Goal: Task Accomplishment & Management: Use online tool/utility

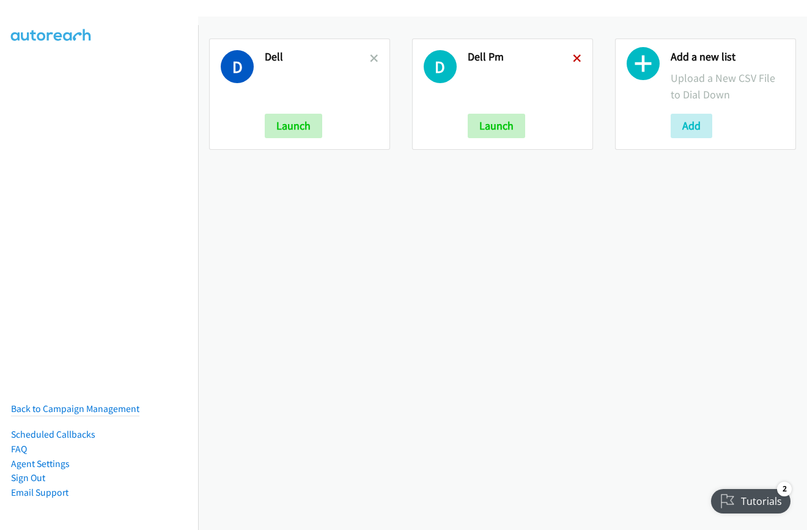
click at [573, 58] on icon at bounding box center [577, 59] width 9 height 9
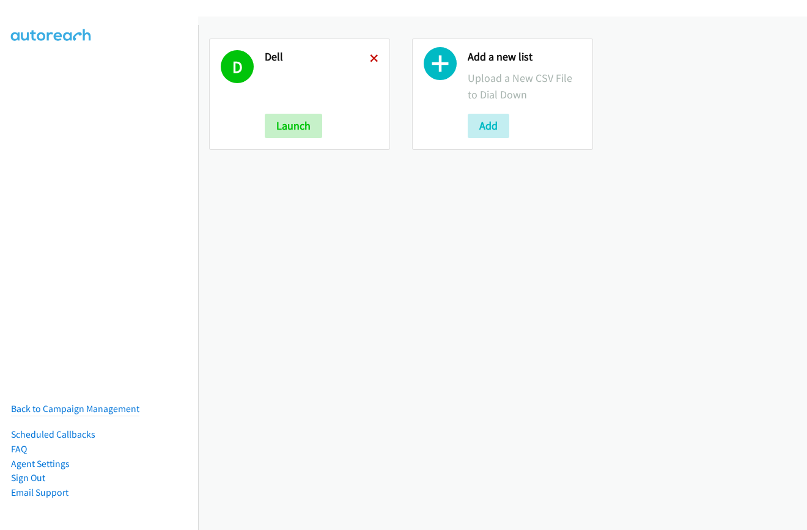
click at [370, 59] on icon at bounding box center [374, 59] width 9 height 9
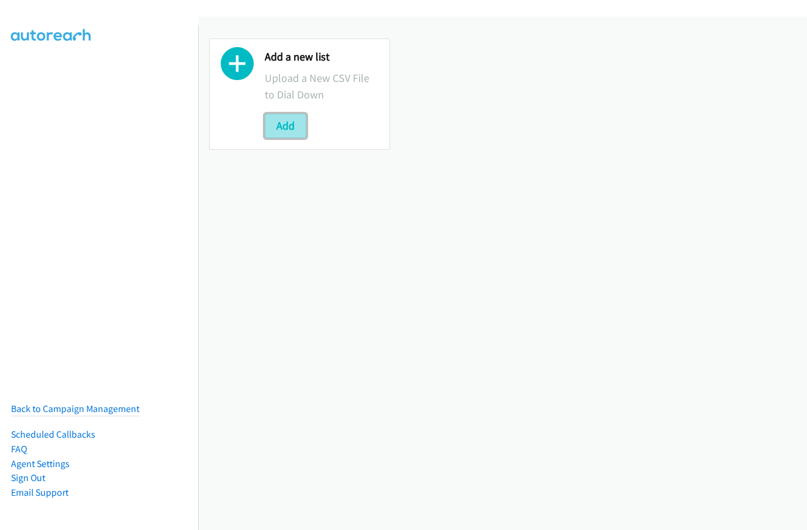
click at [269, 118] on button "Add" at bounding box center [286, 126] width 42 height 24
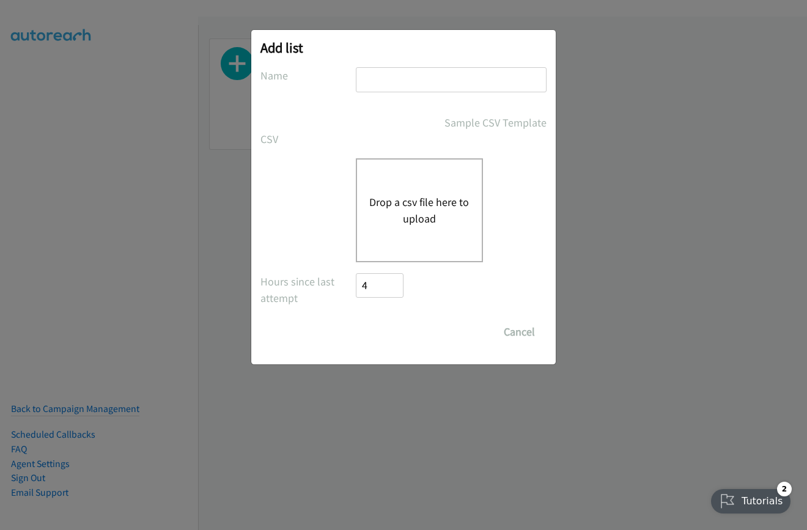
click at [429, 78] on input "text" at bounding box center [451, 79] width 191 height 25
type input "dell"
click at [415, 203] on button "Drop a csv file here to upload" at bounding box center [419, 210] width 100 height 33
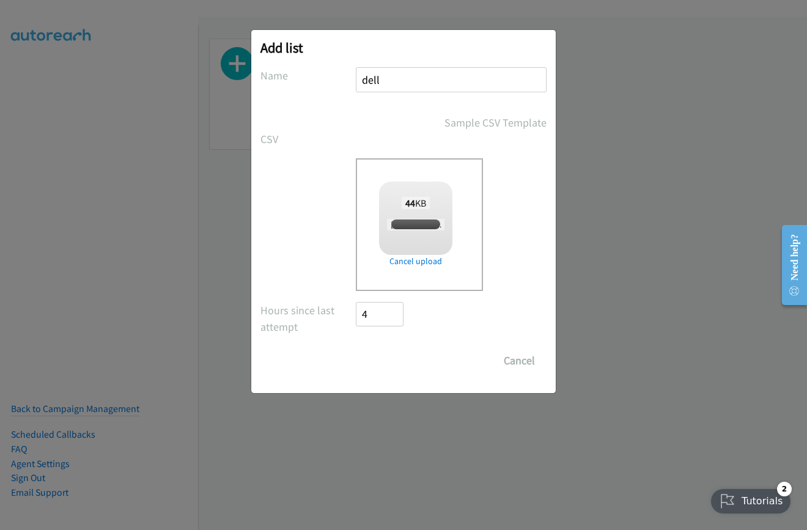
checkbox input "true"
click at [377, 357] on input "Save List" at bounding box center [388, 360] width 64 height 24
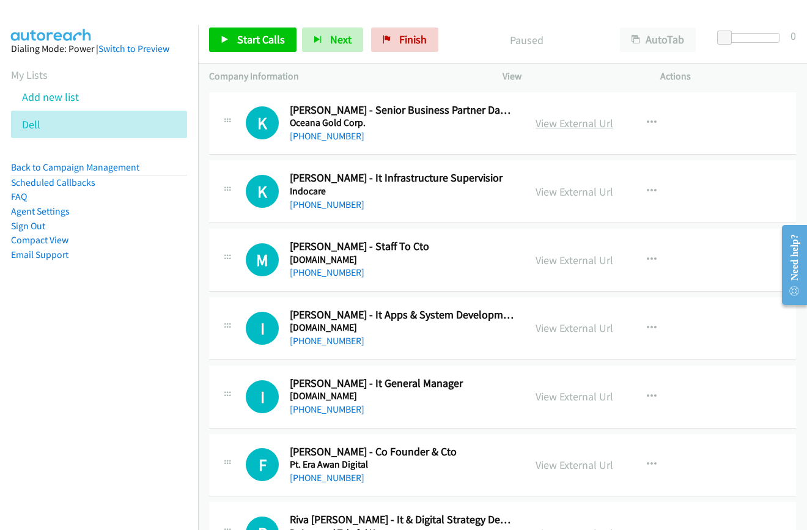
click at [565, 122] on link "View External Url" at bounding box center [574, 123] width 78 height 14
click at [242, 40] on span "Start Calls" at bounding box center [261, 39] width 48 height 14
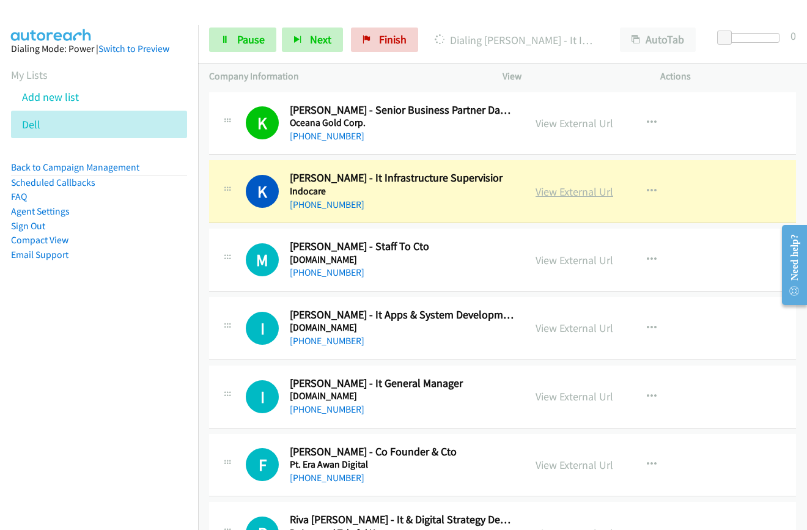
click at [582, 192] on link "View External Url" at bounding box center [574, 192] width 78 height 14
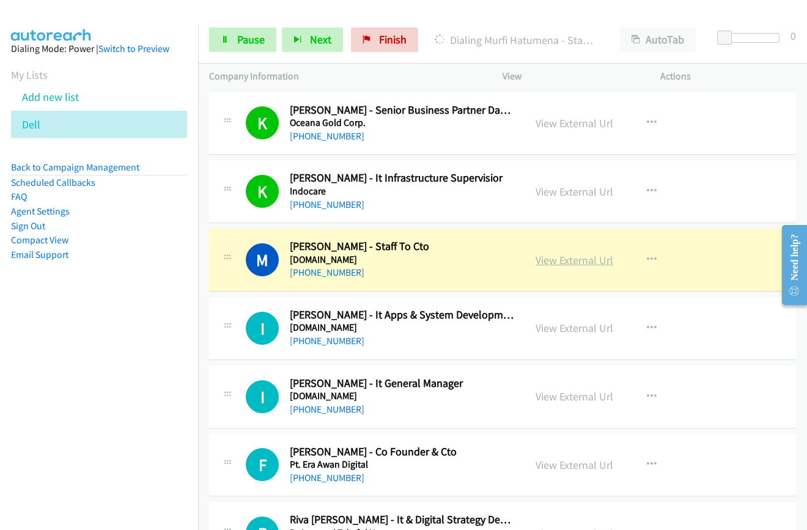
click at [551, 258] on link "View External Url" at bounding box center [574, 260] width 78 height 14
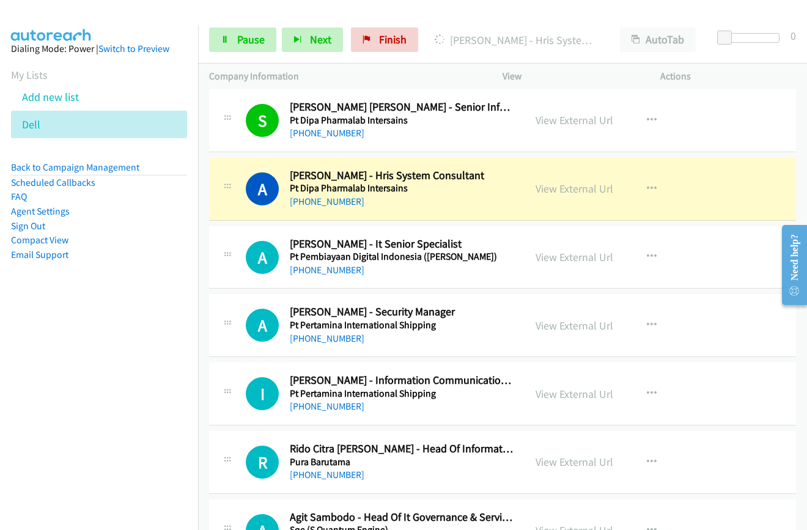
scroll to position [550, 0]
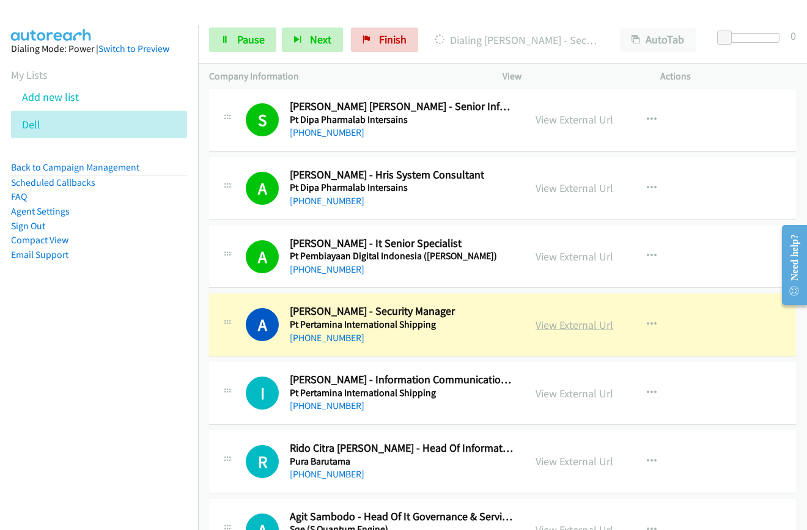
click at [555, 329] on link "View External Url" at bounding box center [574, 325] width 78 height 14
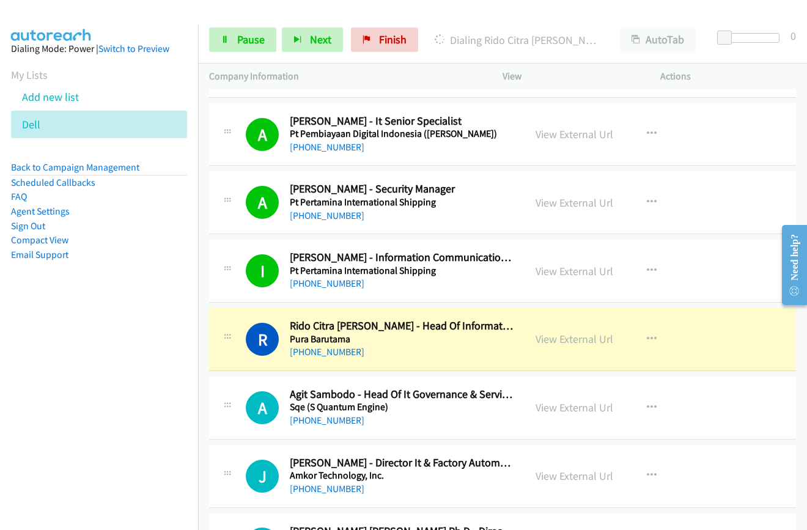
scroll to position [733, 0]
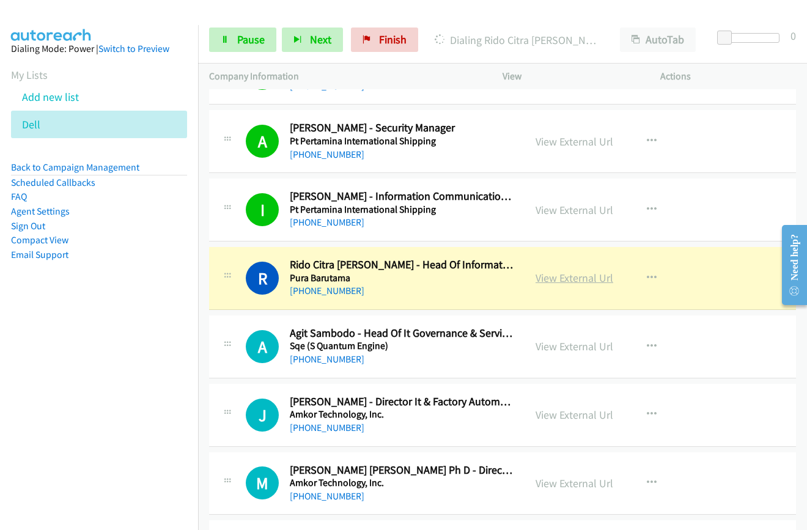
click at [555, 279] on link "View External Url" at bounding box center [574, 278] width 78 height 14
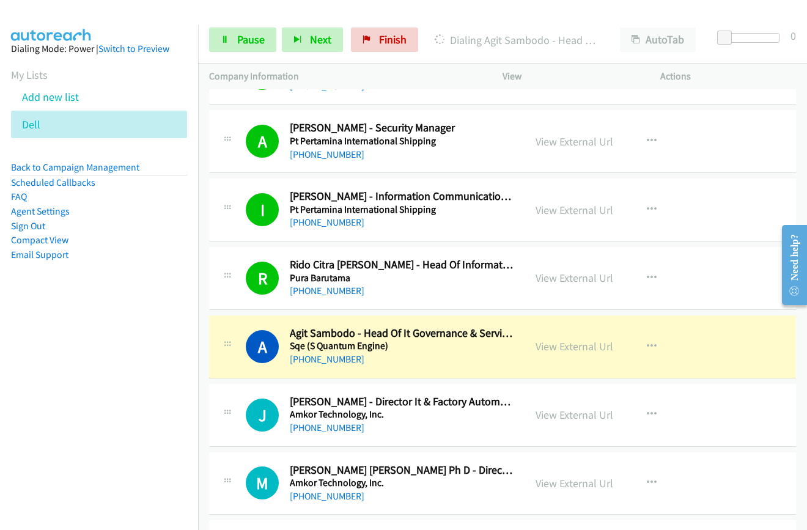
scroll to position [794, 0]
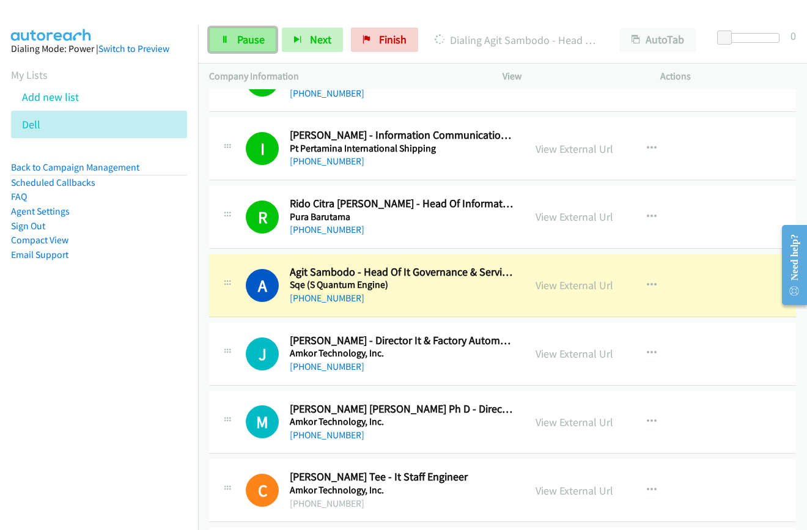
click at [244, 42] on span "Pause" at bounding box center [250, 39] width 27 height 14
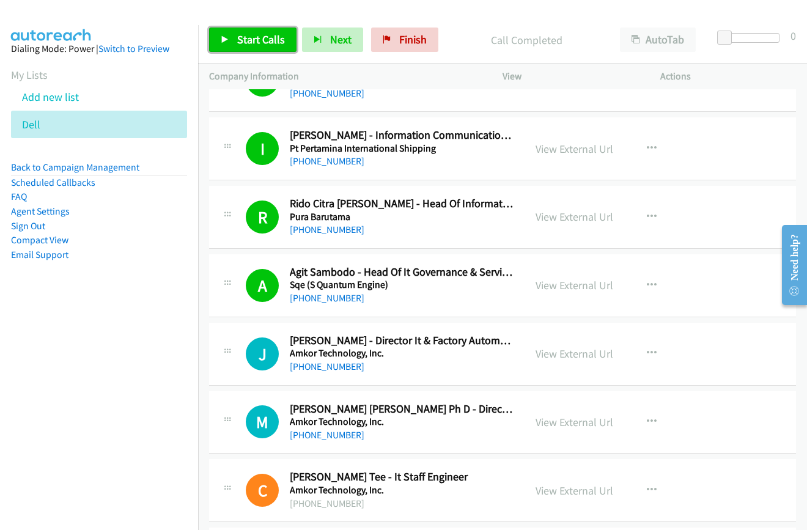
click at [237, 37] on span "Start Calls" at bounding box center [261, 39] width 48 height 14
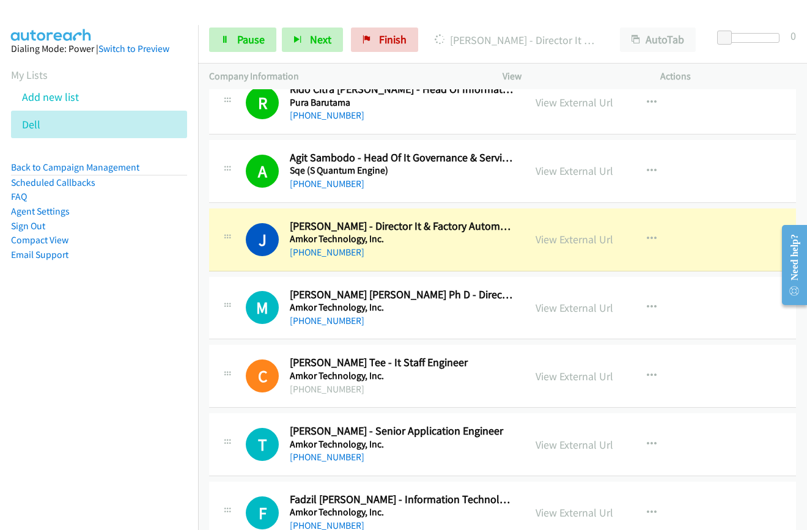
scroll to position [917, 0]
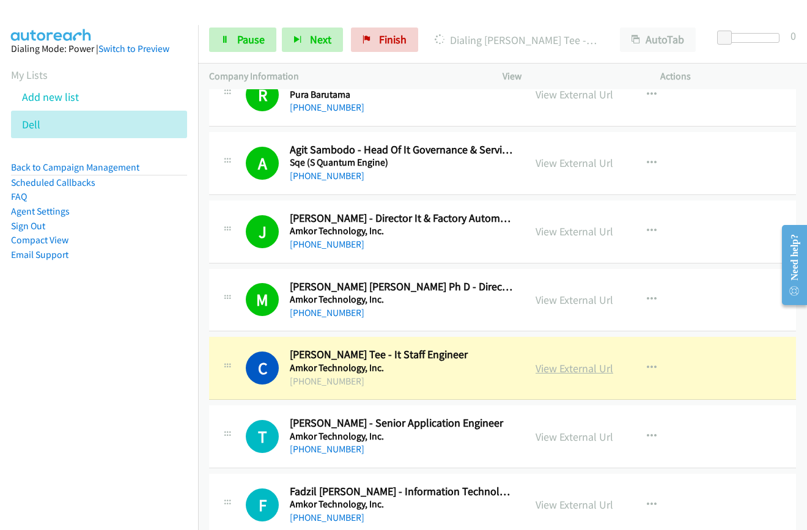
click at [557, 370] on link "View External Url" at bounding box center [574, 368] width 78 height 14
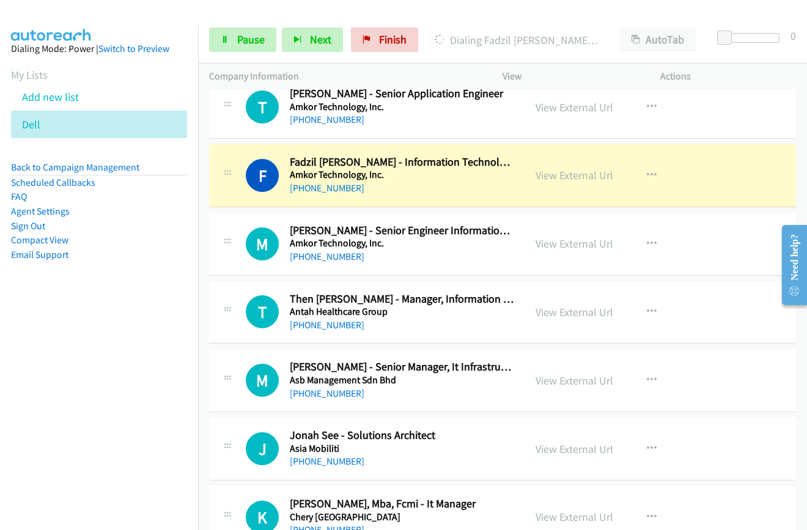
scroll to position [1283, 0]
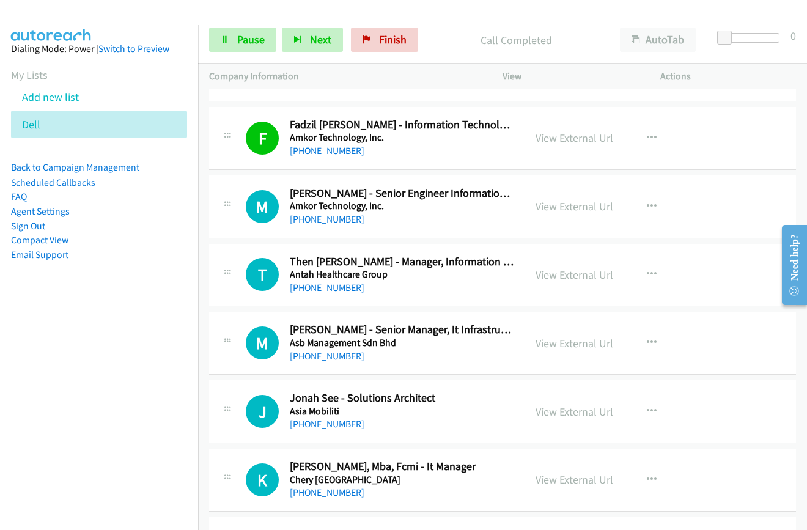
click at [442, 38] on p "Call Completed" at bounding box center [515, 40] width 163 height 16
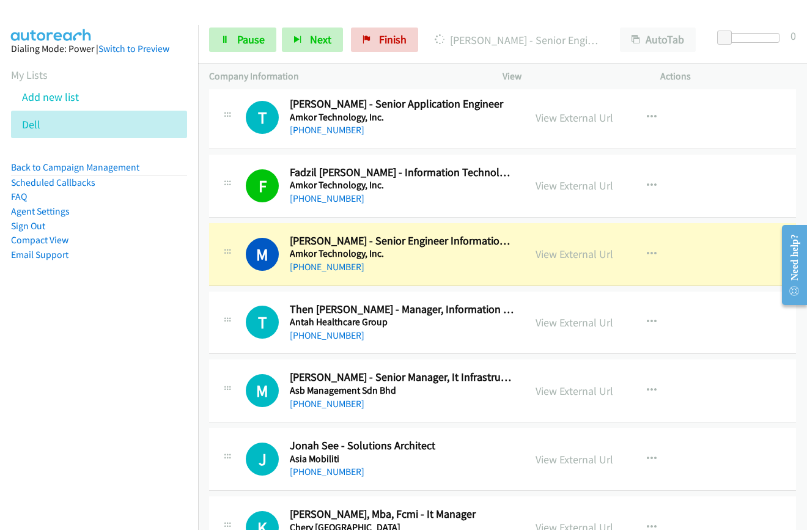
scroll to position [1222, 0]
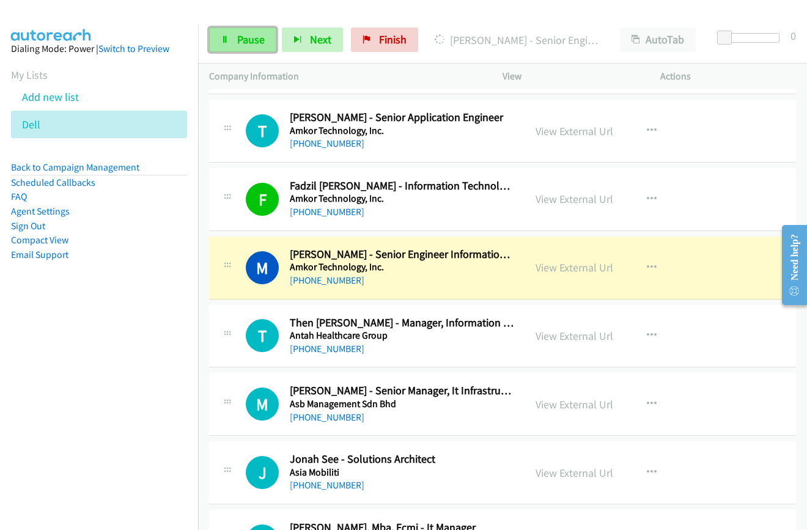
click at [237, 44] on span "Pause" at bounding box center [250, 39] width 27 height 14
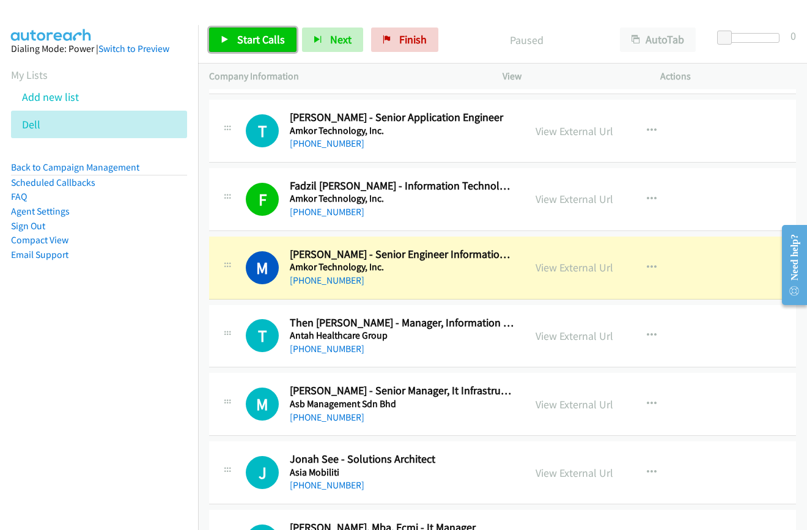
click at [237, 44] on span "Start Calls" at bounding box center [261, 39] width 48 height 14
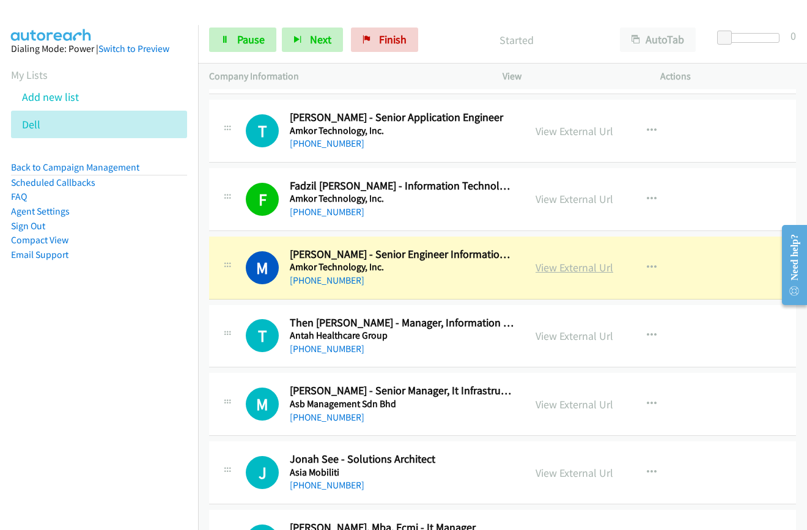
click at [544, 269] on link "View External Url" at bounding box center [574, 267] width 78 height 14
click at [230, 40] on link "Pause" at bounding box center [242, 39] width 67 height 24
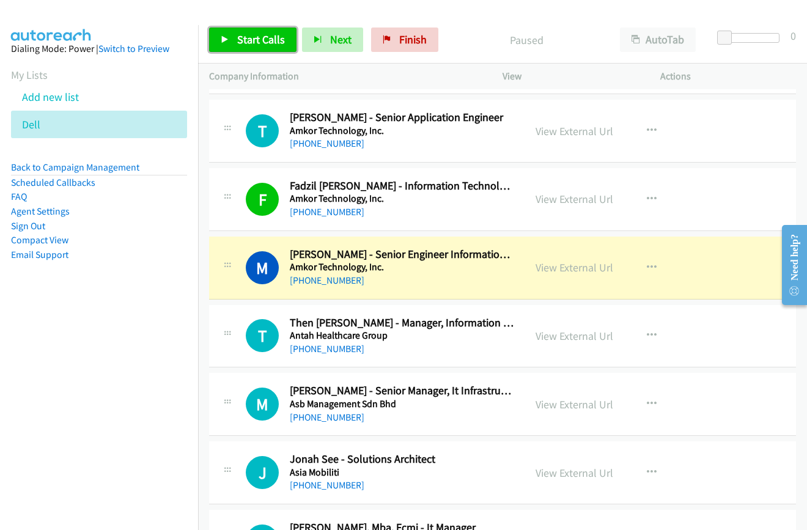
click at [254, 34] on span "Start Calls" at bounding box center [261, 39] width 48 height 14
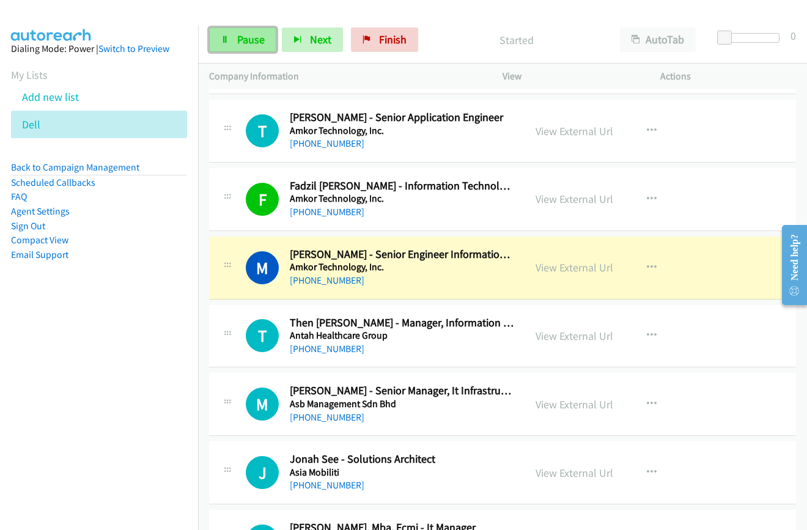
click at [223, 32] on link "Pause" at bounding box center [242, 39] width 67 height 24
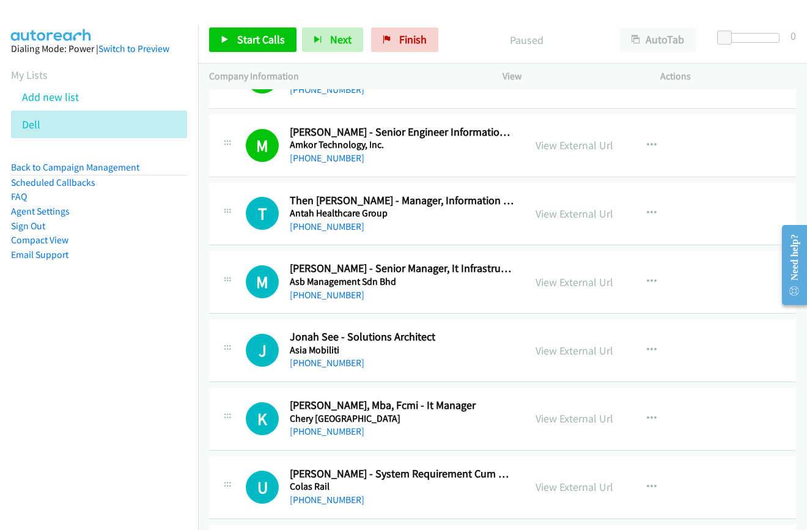
scroll to position [1283, 0]
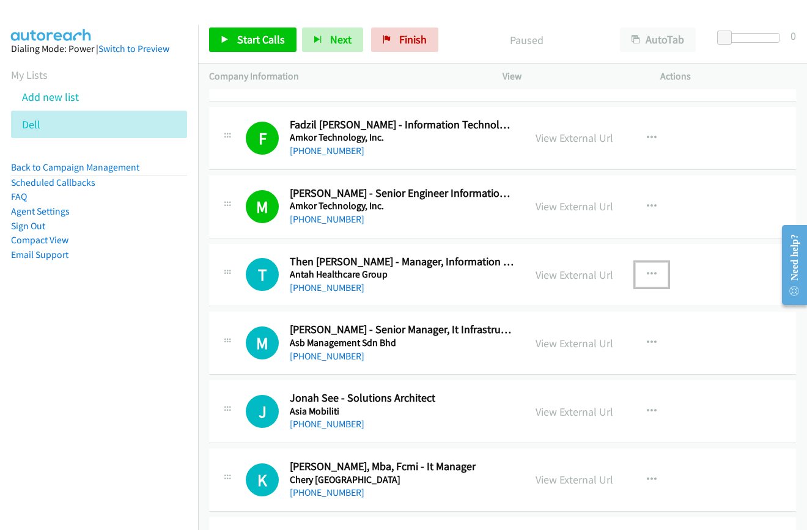
click at [647, 270] on icon "button" at bounding box center [652, 274] width 10 height 10
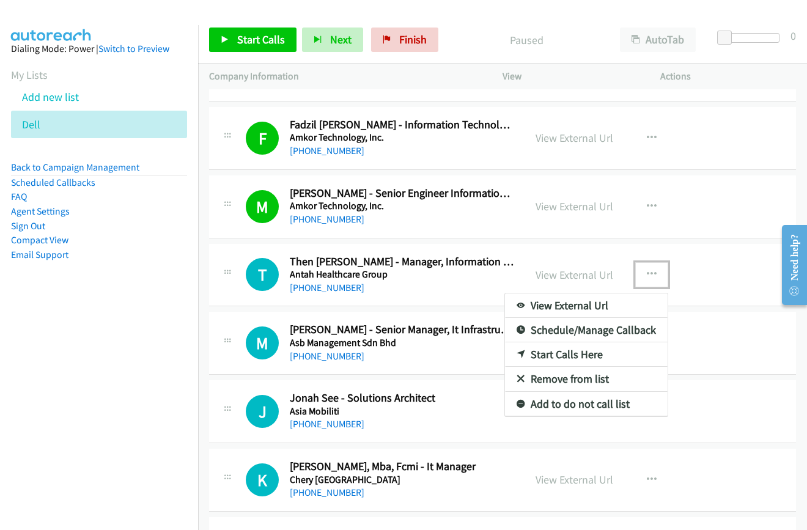
click at [557, 350] on link "Start Calls Here" at bounding box center [586, 354] width 163 height 24
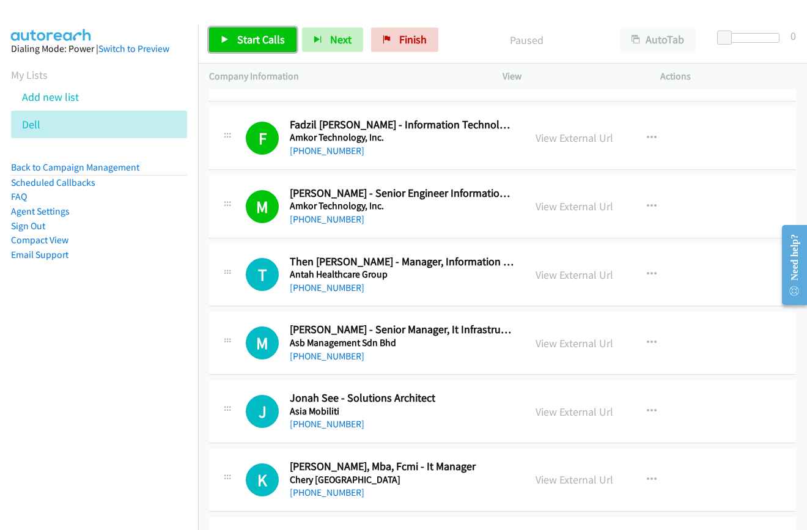
click at [248, 41] on span "Start Calls" at bounding box center [261, 39] width 48 height 14
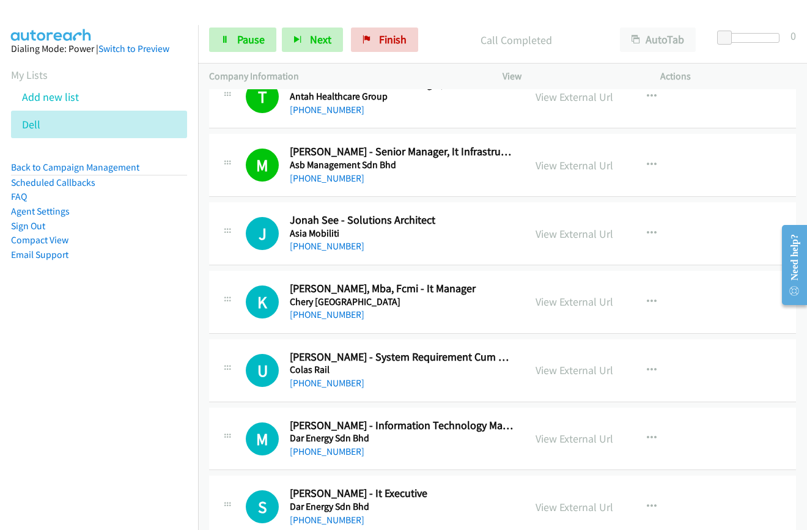
scroll to position [1467, 0]
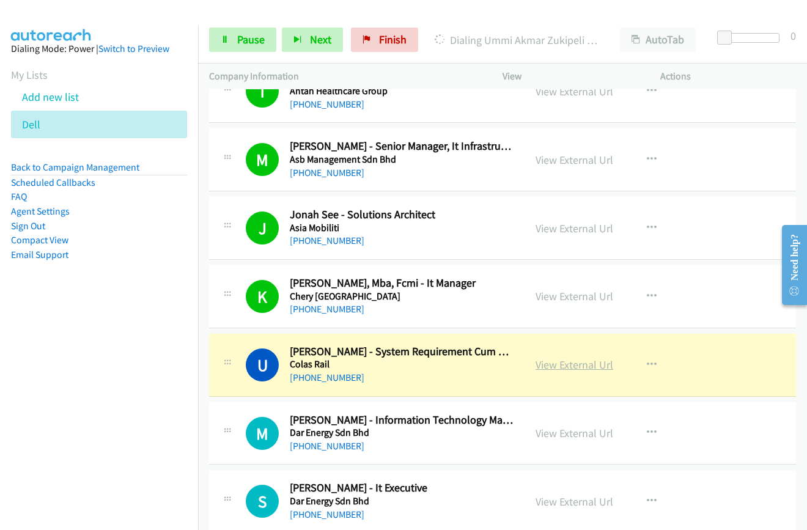
click at [572, 362] on link "View External Url" at bounding box center [574, 364] width 78 height 14
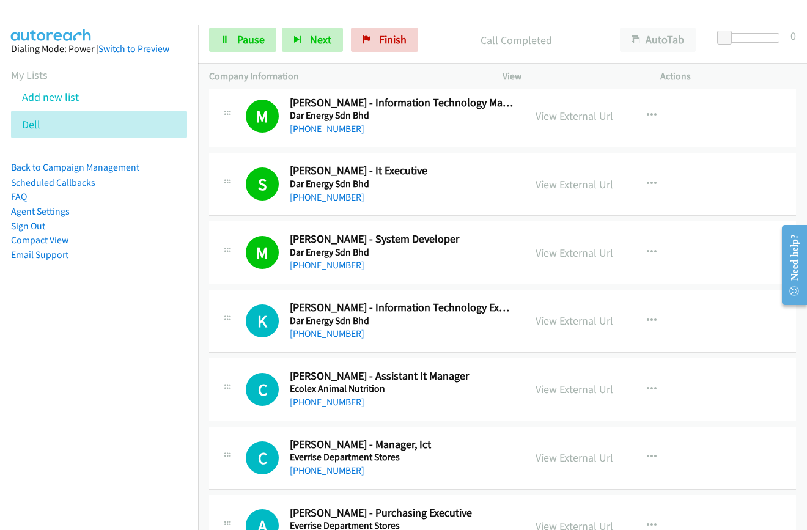
scroll to position [1894, 0]
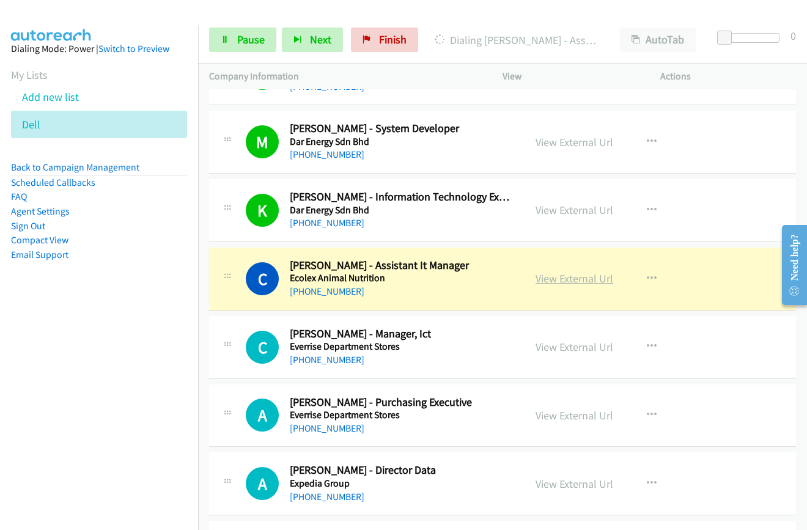
click at [554, 276] on link "View External Url" at bounding box center [574, 278] width 78 height 14
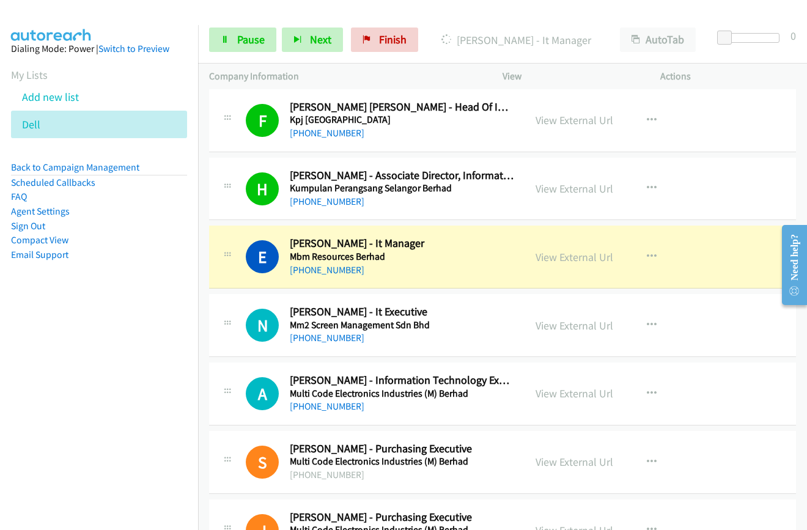
scroll to position [2811, 0]
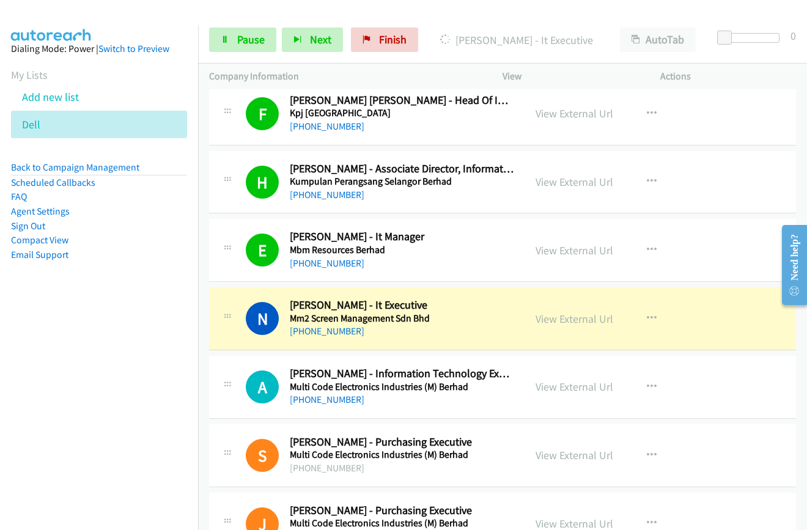
click at [556, 321] on link "View External Url" at bounding box center [574, 319] width 78 height 14
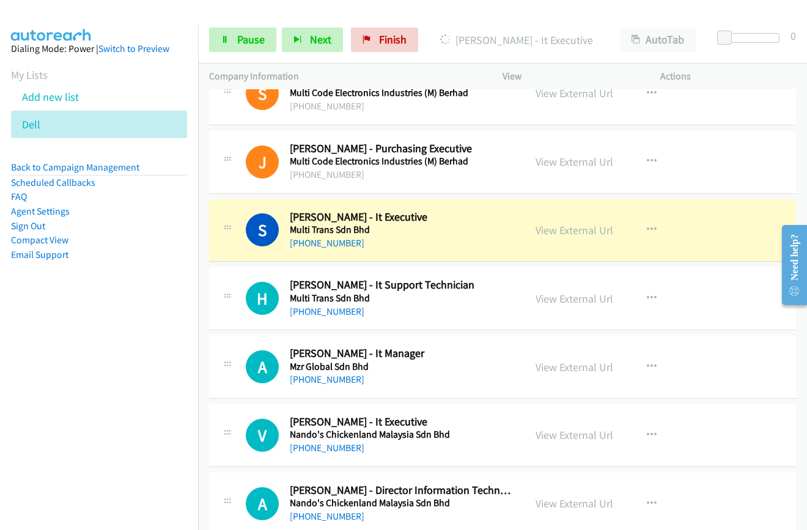
scroll to position [3178, 0]
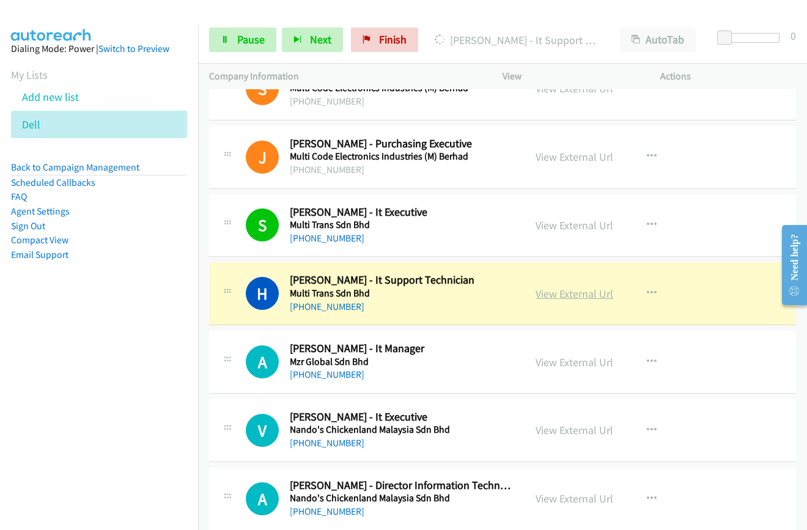
click at [571, 293] on link "View External Url" at bounding box center [574, 294] width 78 height 14
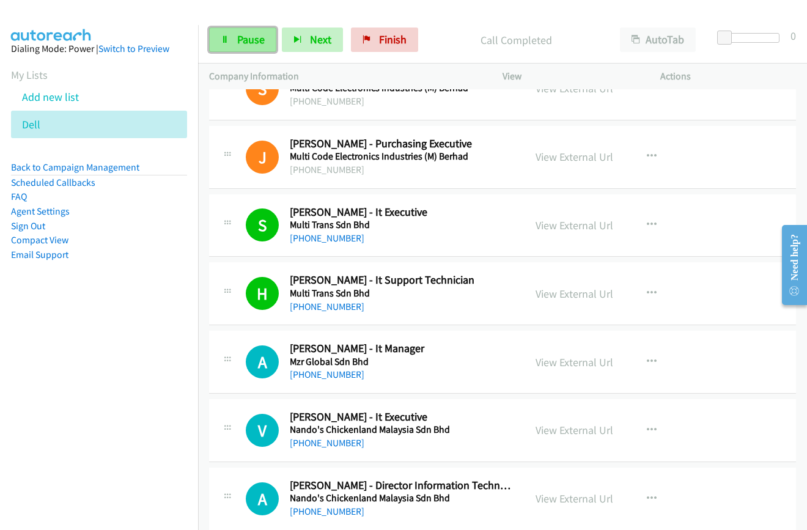
click at [243, 44] on span "Pause" at bounding box center [250, 39] width 27 height 14
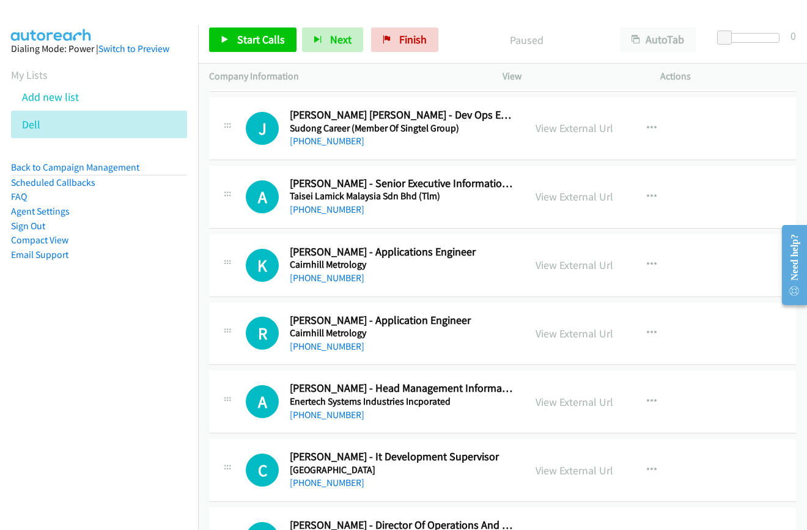
scroll to position [5255, 0]
click at [647, 263] on icon "button" at bounding box center [652, 265] width 10 height 10
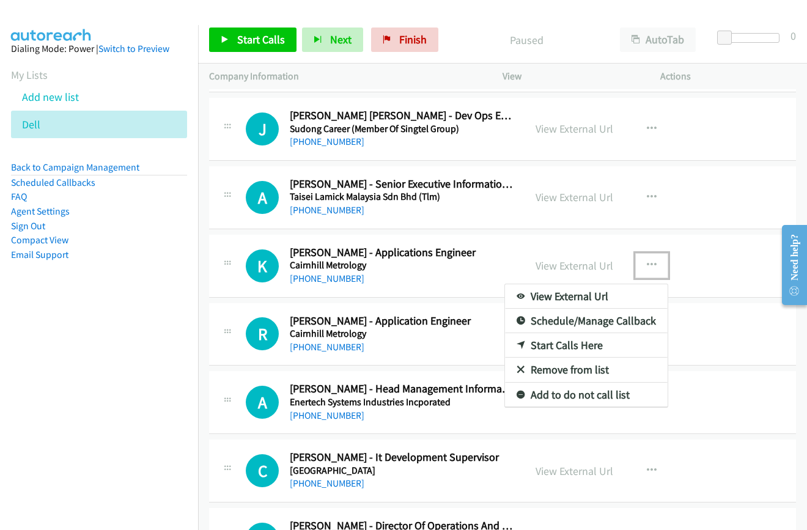
click at [548, 345] on link "Start Calls Here" at bounding box center [586, 345] width 163 height 24
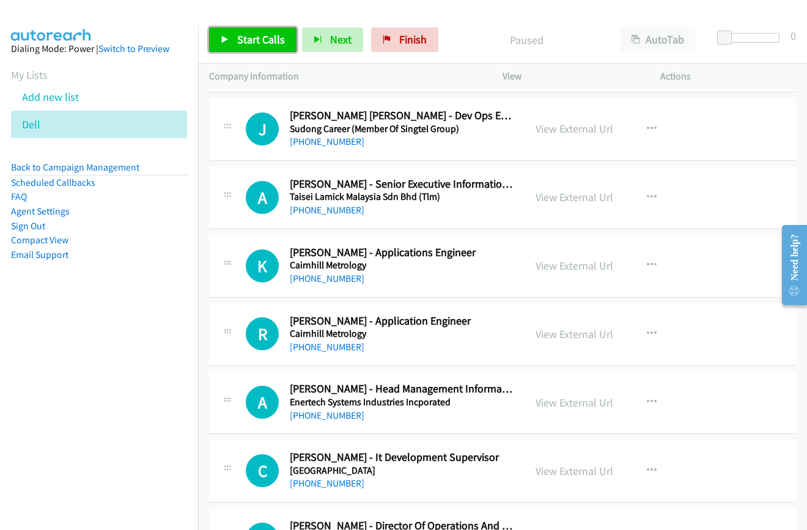
click at [246, 34] on span "Start Calls" at bounding box center [261, 39] width 48 height 14
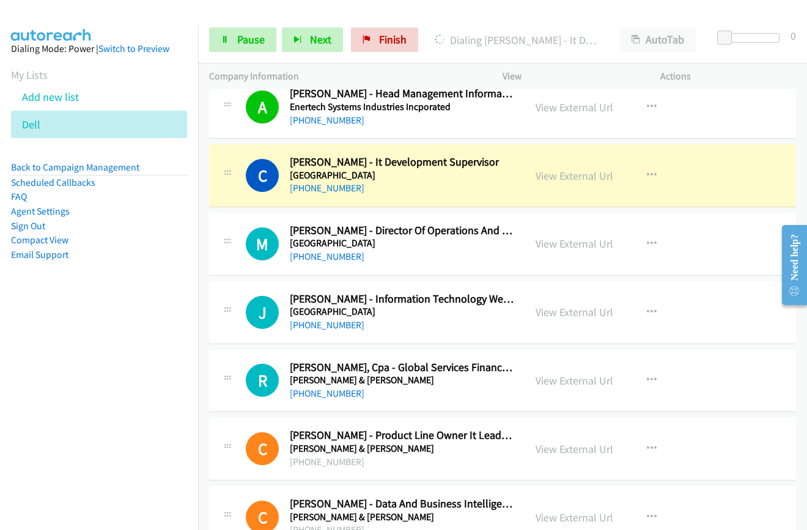
scroll to position [5561, 0]
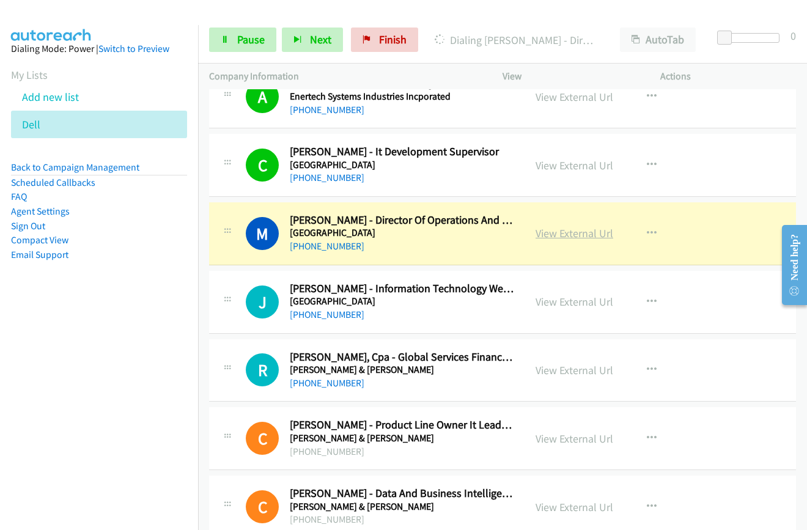
click at [574, 236] on link "View External Url" at bounding box center [574, 233] width 78 height 14
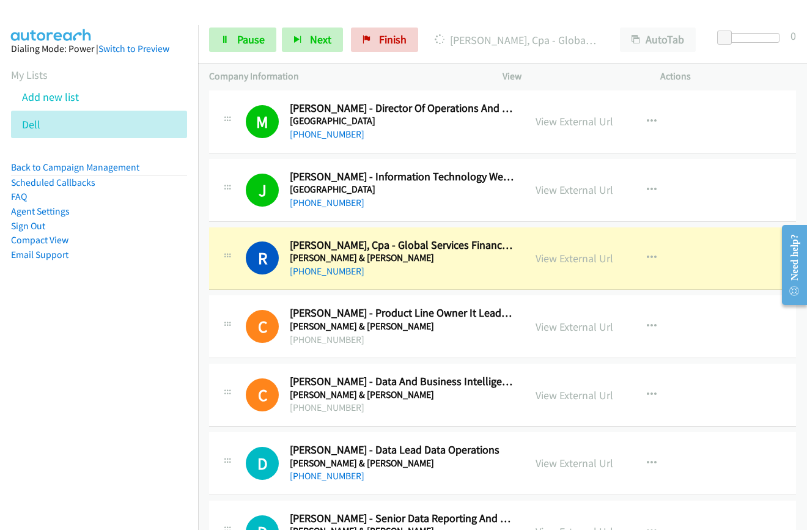
scroll to position [5683, 0]
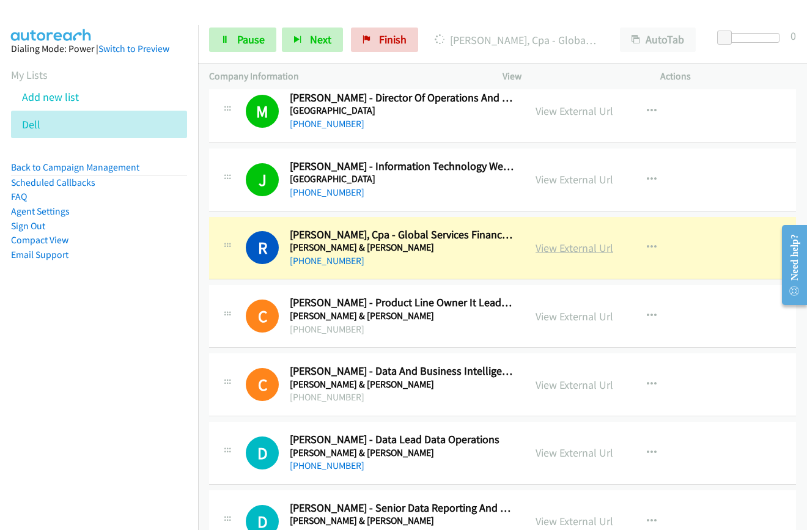
click at [564, 249] on link "View External Url" at bounding box center [574, 248] width 78 height 14
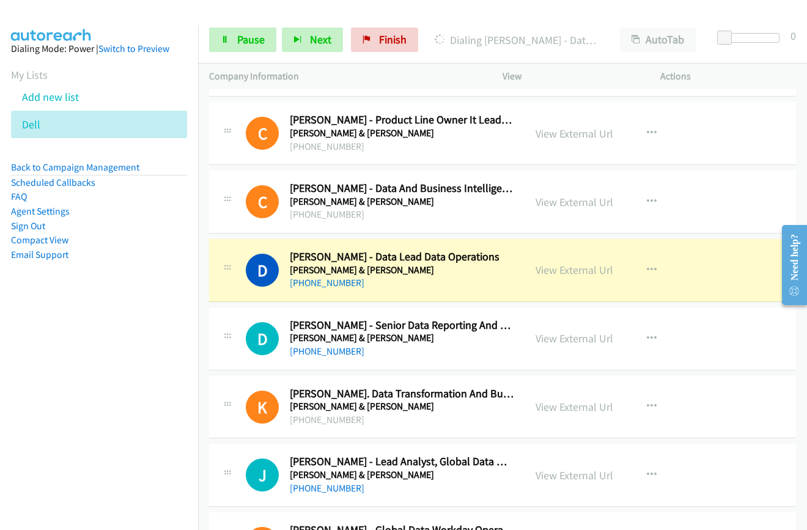
scroll to position [5866, 0]
click at [563, 272] on link "View External Url" at bounding box center [574, 269] width 78 height 14
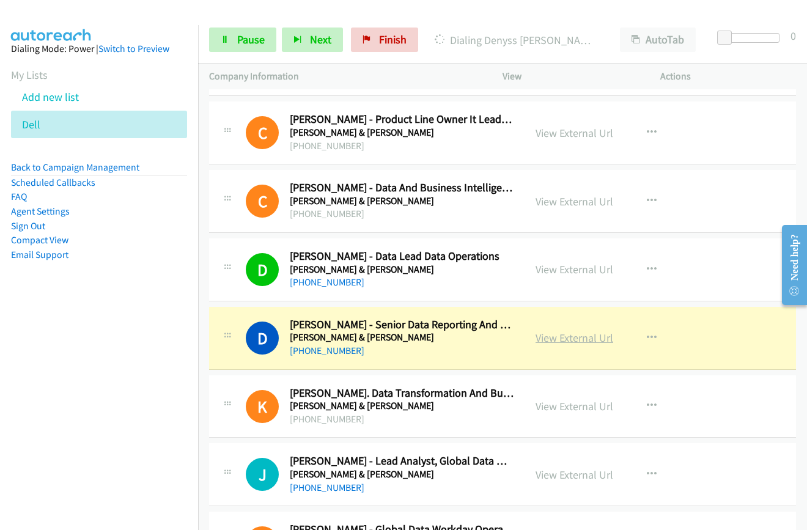
click at [560, 339] on link "View External Url" at bounding box center [574, 338] width 78 height 14
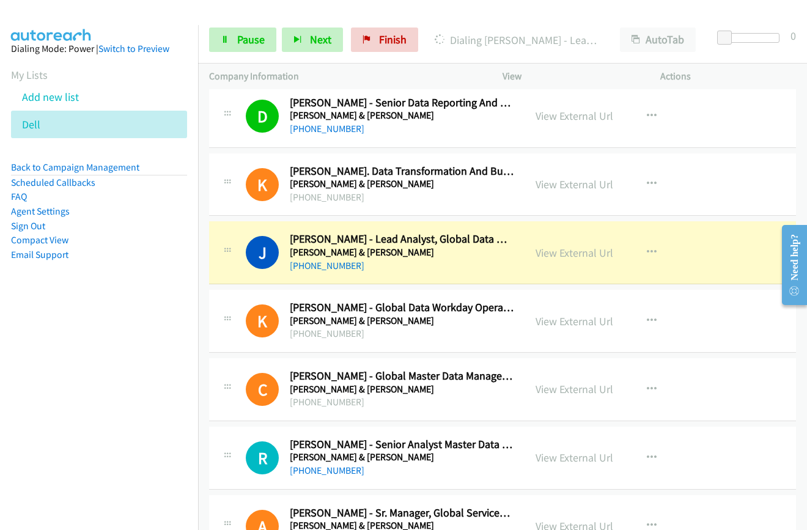
scroll to position [6111, 0]
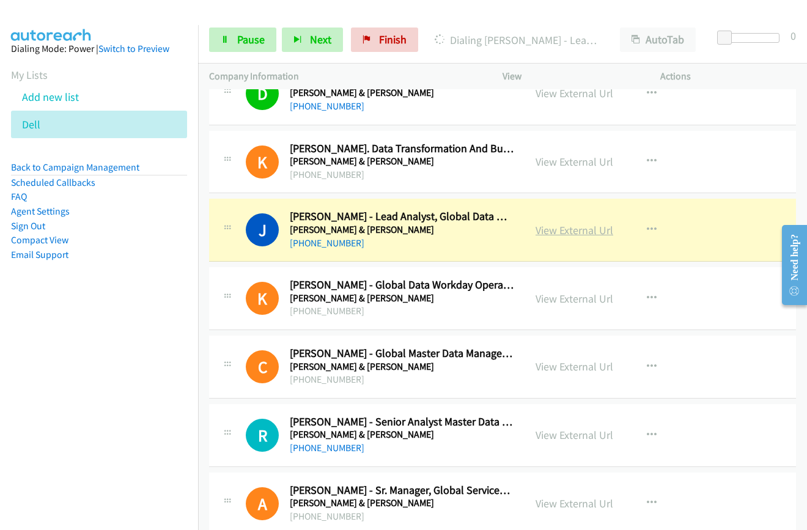
click at [552, 228] on link "View External Url" at bounding box center [574, 230] width 78 height 14
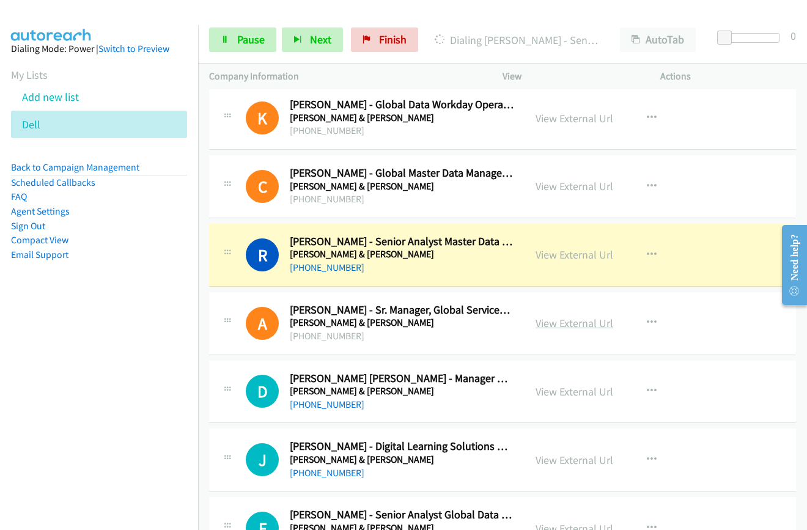
scroll to position [6294, 0]
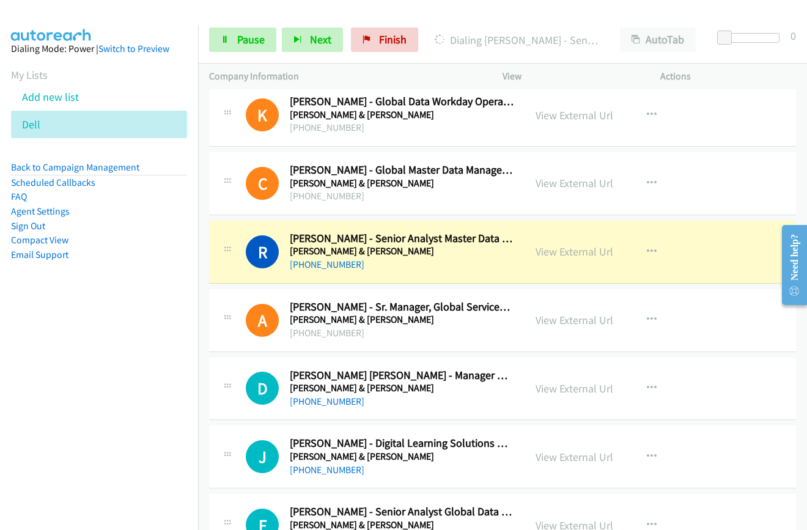
drag, startPoint x: 565, startPoint y: 249, endPoint x: 540, endPoint y: 213, distance: 43.9
click at [549, 250] on link "View External Url" at bounding box center [574, 251] width 78 height 14
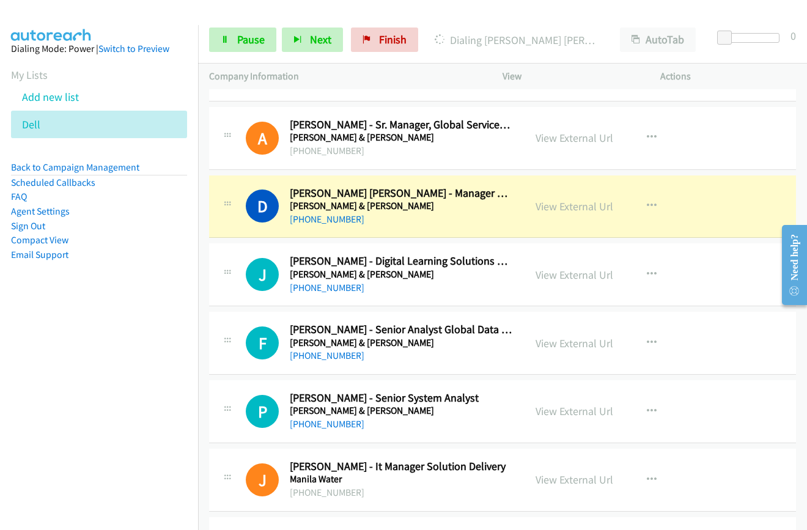
scroll to position [6477, 0]
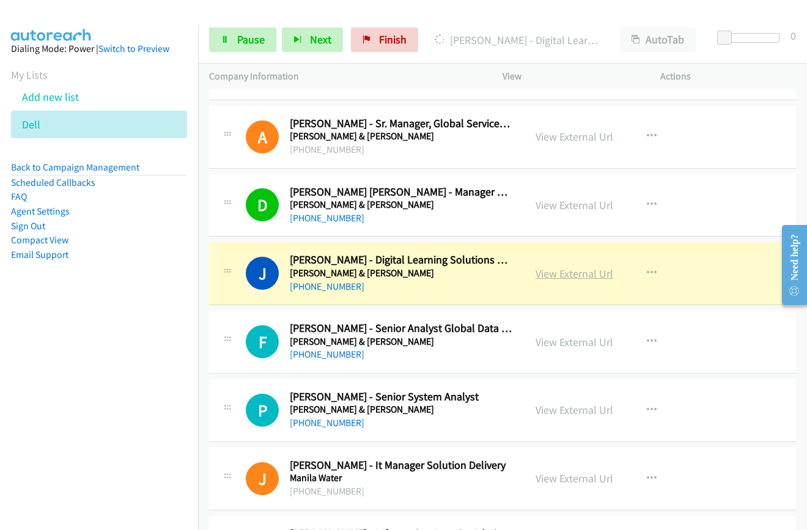
click at [565, 273] on link "View External Url" at bounding box center [574, 273] width 78 height 14
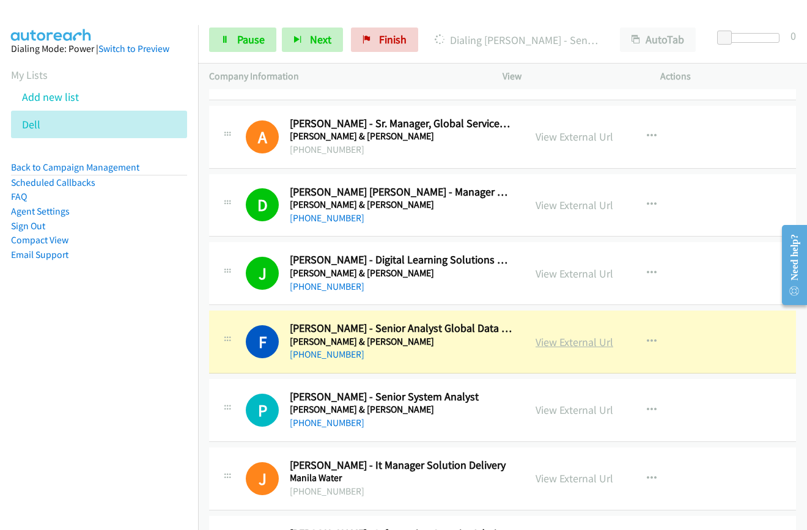
click at [559, 344] on link "View External Url" at bounding box center [574, 342] width 78 height 14
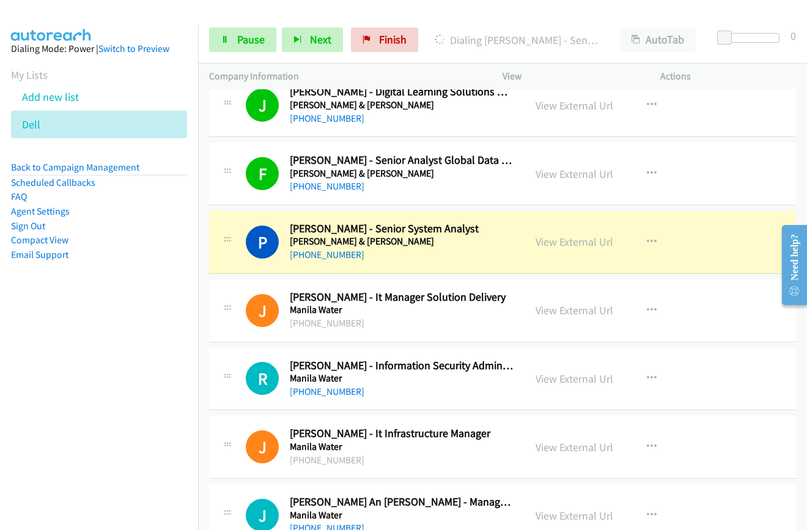
scroll to position [6661, 0]
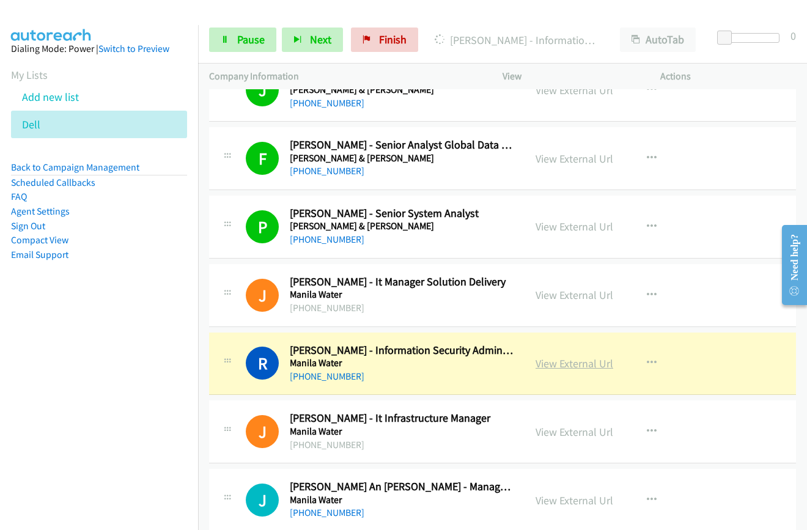
click at [551, 361] on link "View External Url" at bounding box center [574, 363] width 78 height 14
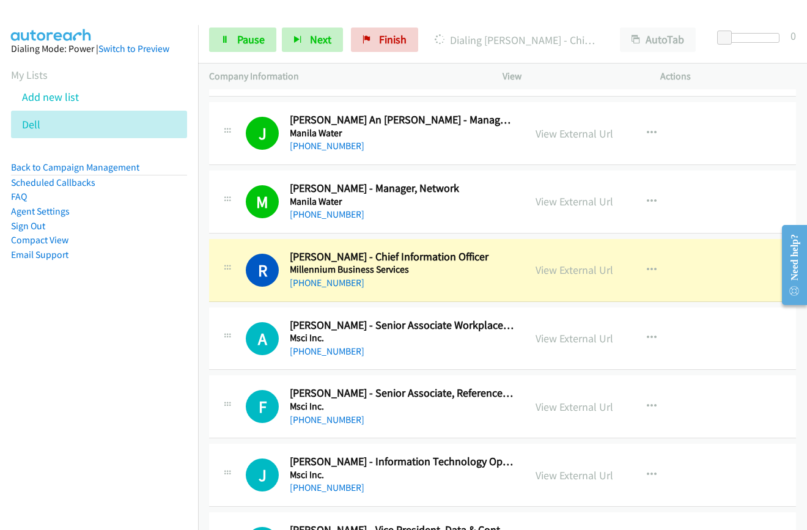
scroll to position [7088, 0]
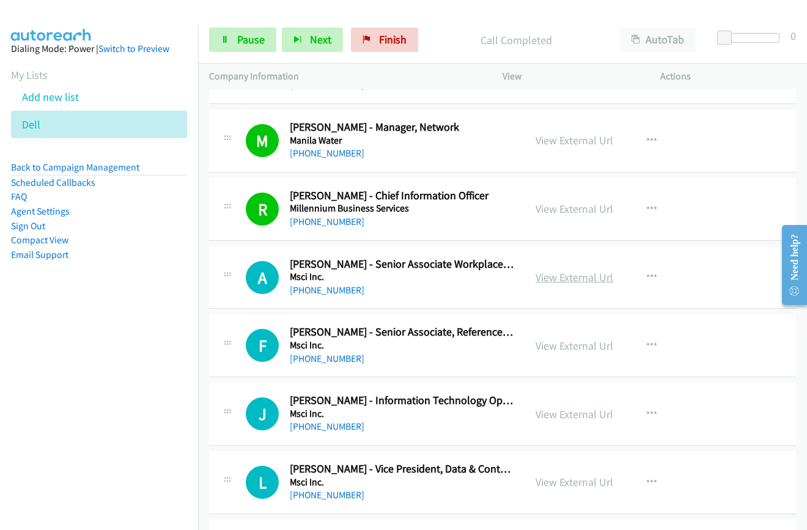
click at [565, 279] on link "View External Url" at bounding box center [574, 277] width 78 height 14
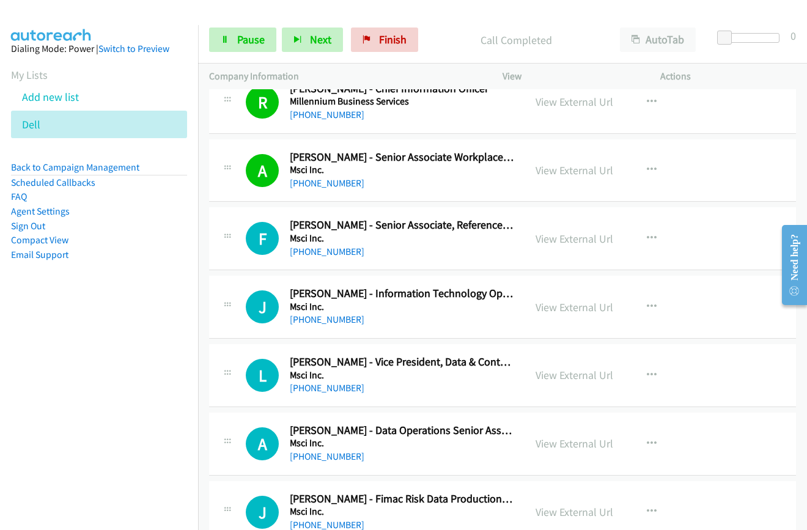
scroll to position [7211, 0]
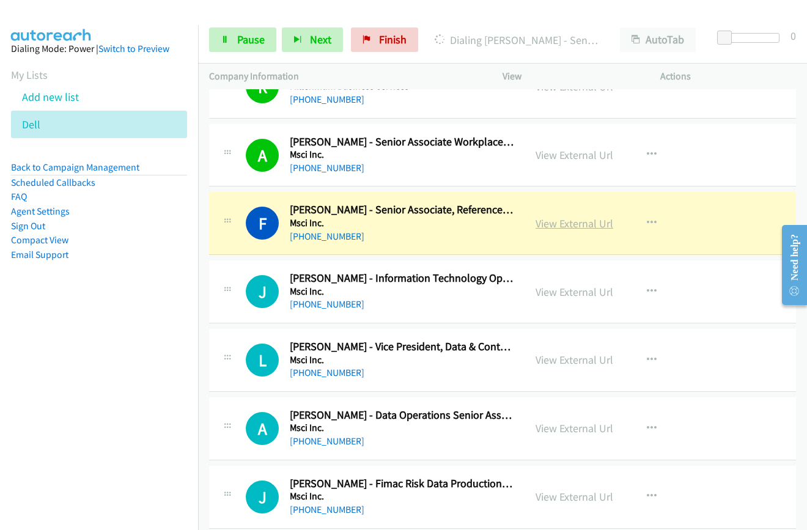
click at [548, 218] on link "View External Url" at bounding box center [574, 223] width 78 height 14
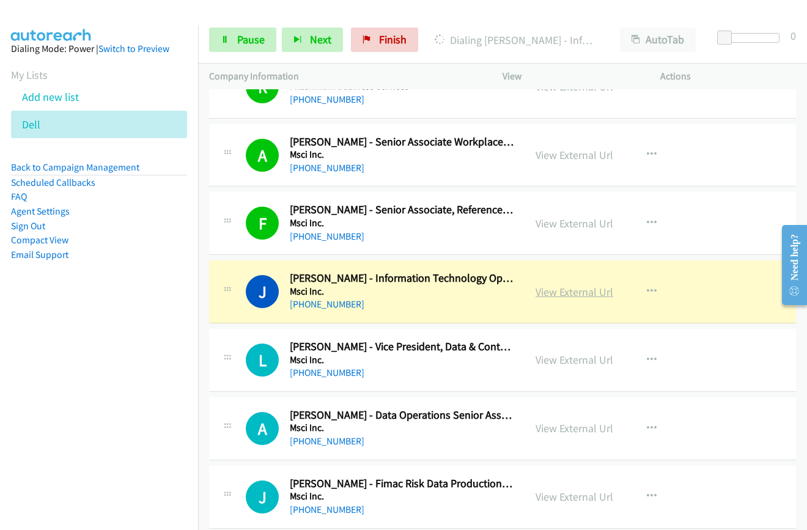
click at [549, 291] on link "View External Url" at bounding box center [574, 292] width 78 height 14
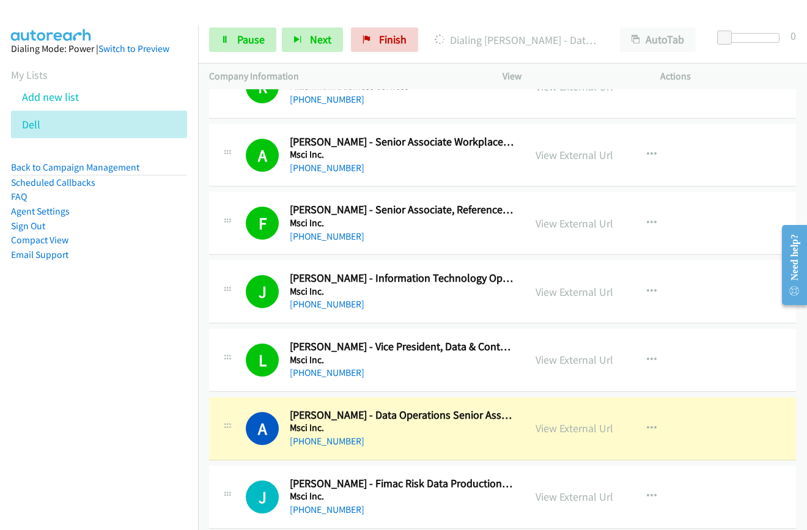
drag, startPoint x: 570, startPoint y: 429, endPoint x: 464, endPoint y: 64, distance: 379.8
click at [561, 430] on link "View External Url" at bounding box center [574, 428] width 78 height 14
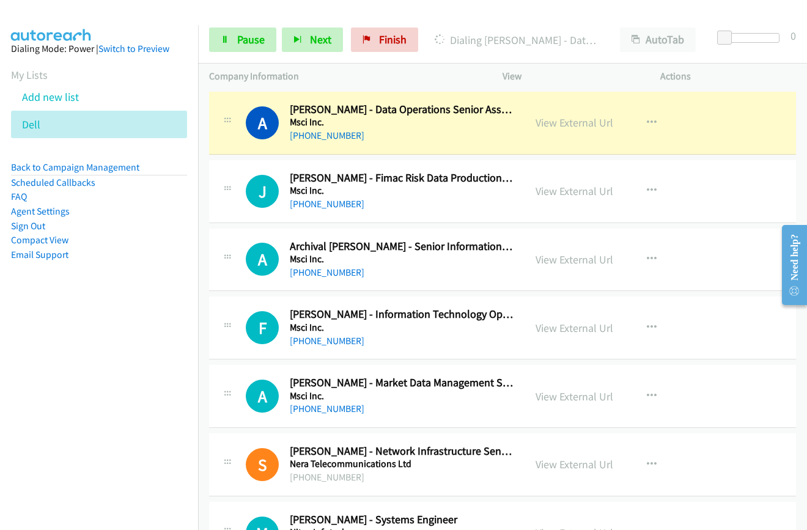
scroll to position [7455, 0]
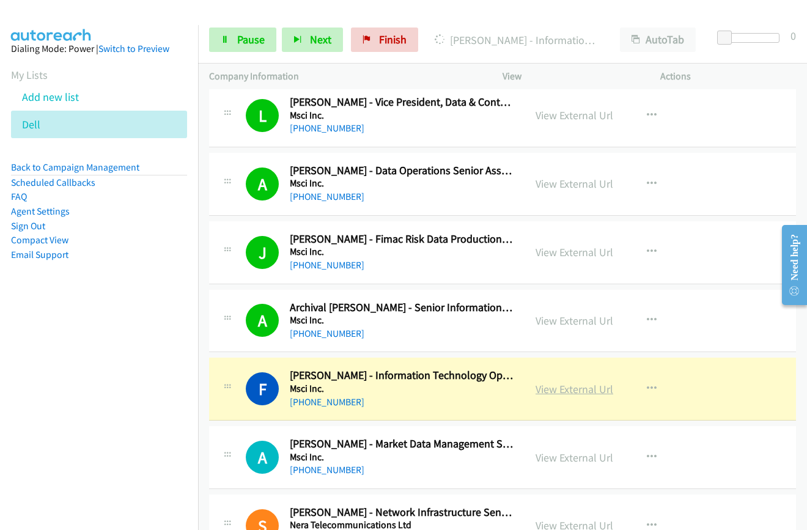
click at [571, 389] on link "View External Url" at bounding box center [574, 389] width 78 height 14
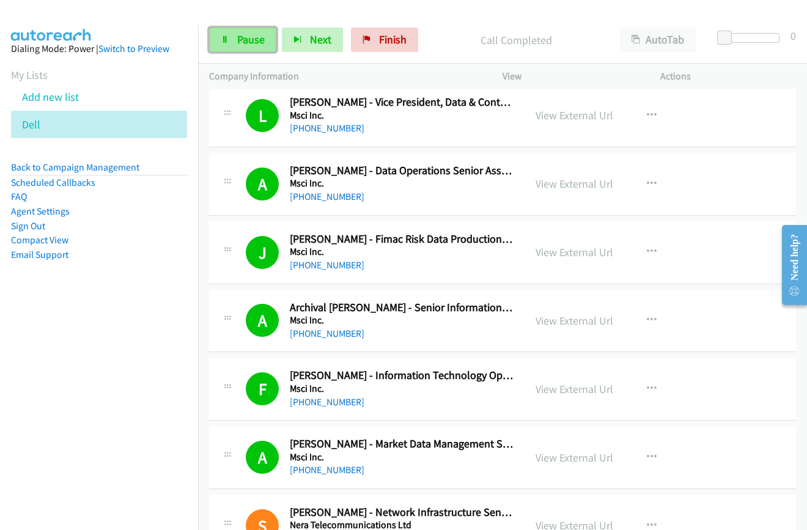
click at [243, 37] on span "Pause" at bounding box center [250, 39] width 27 height 14
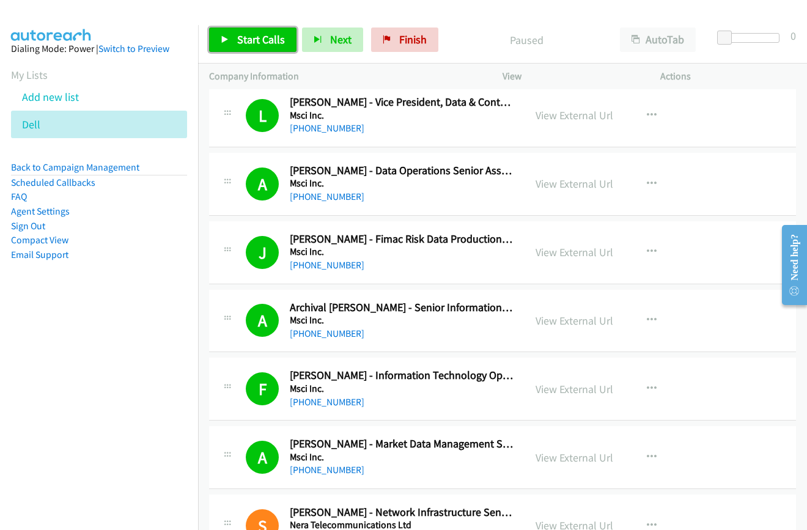
click at [246, 41] on span "Start Calls" at bounding box center [261, 39] width 48 height 14
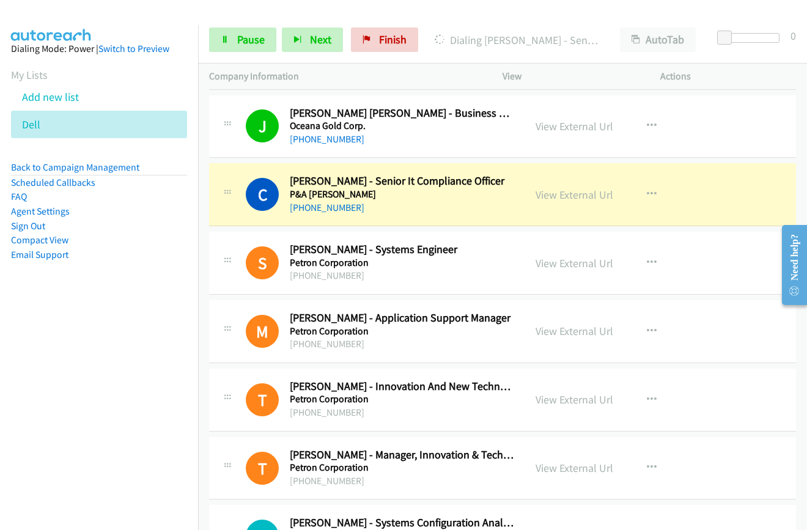
scroll to position [8066, 0]
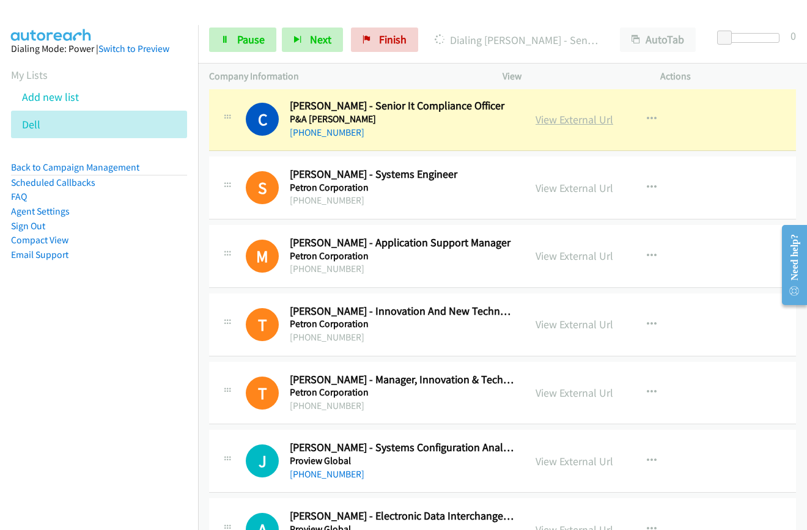
click at [544, 123] on link "View External Url" at bounding box center [574, 119] width 78 height 14
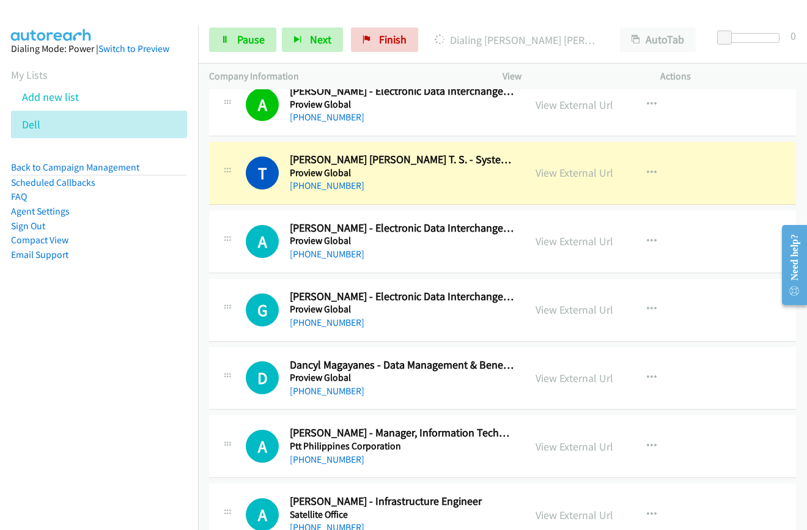
scroll to position [8494, 0]
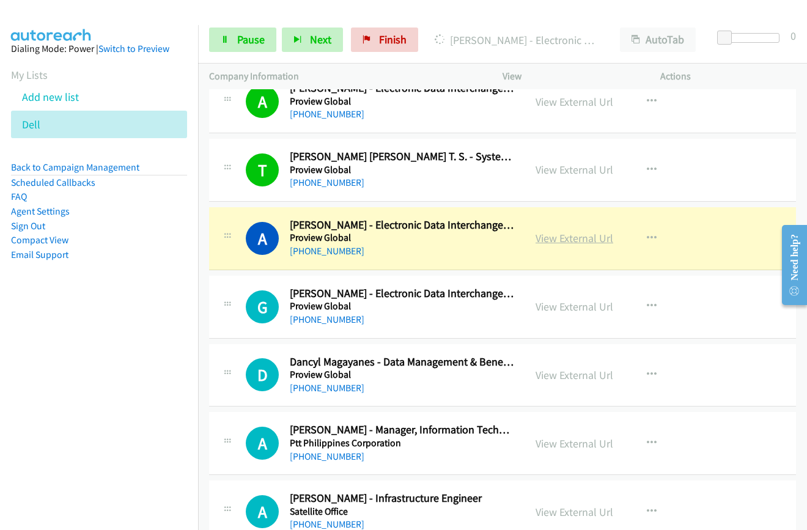
click at [557, 242] on link "View External Url" at bounding box center [574, 238] width 78 height 14
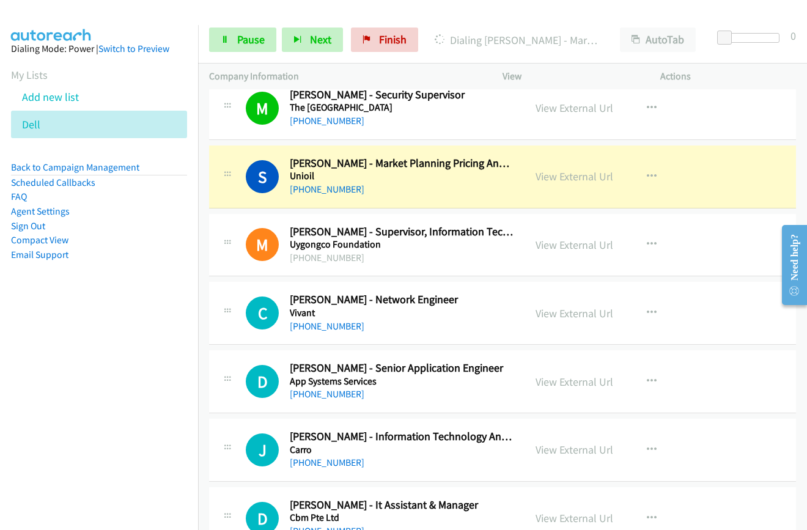
scroll to position [8983, 0]
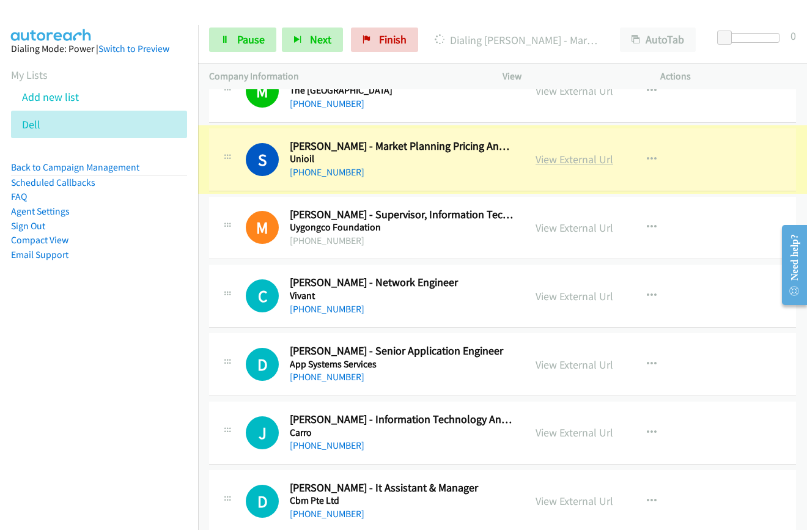
click at [546, 163] on link "View External Url" at bounding box center [574, 159] width 78 height 14
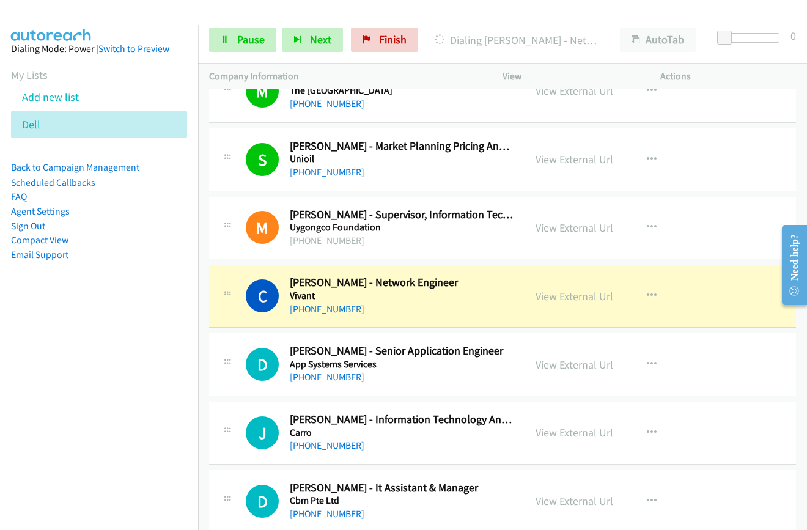
click at [561, 291] on link "View External Url" at bounding box center [574, 296] width 78 height 14
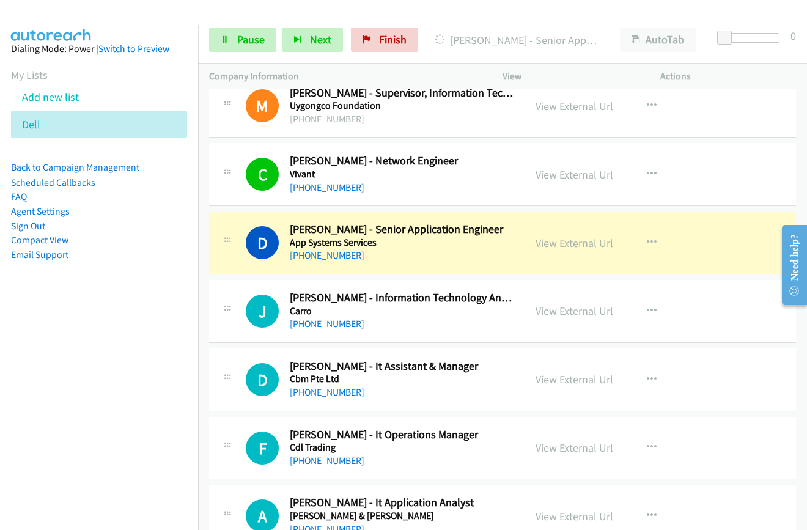
scroll to position [9105, 0]
click at [561, 241] on link "View External Url" at bounding box center [574, 242] width 78 height 14
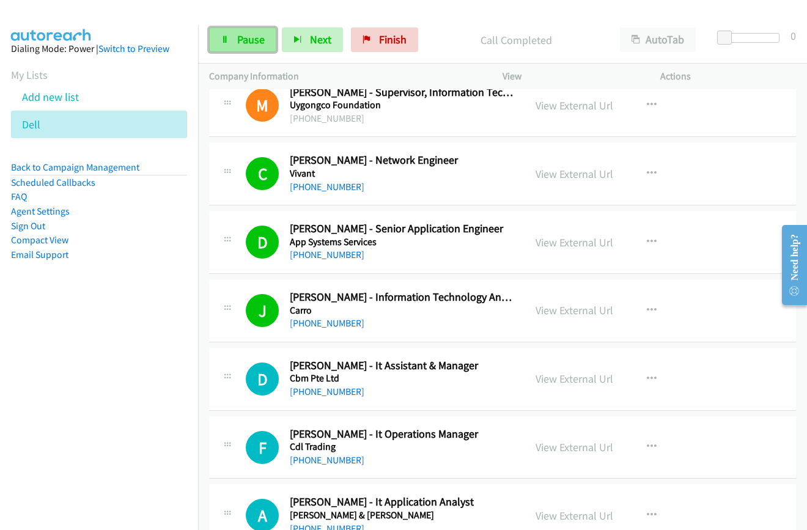
click at [241, 42] on span "Pause" at bounding box center [250, 39] width 27 height 14
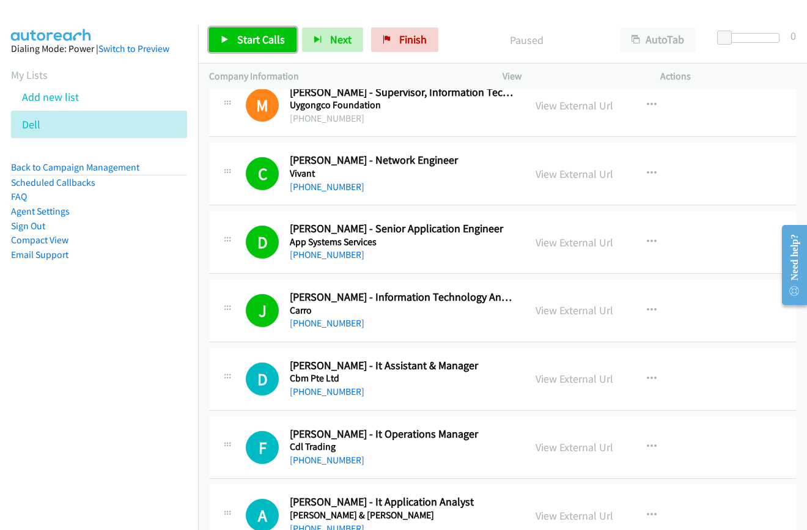
click at [253, 35] on span "Start Calls" at bounding box center [261, 39] width 48 height 14
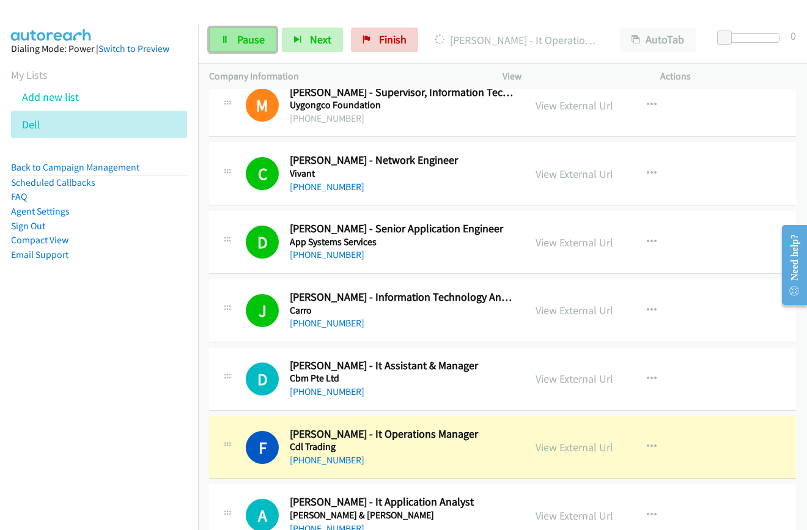
click at [244, 40] on span "Pause" at bounding box center [250, 39] width 27 height 14
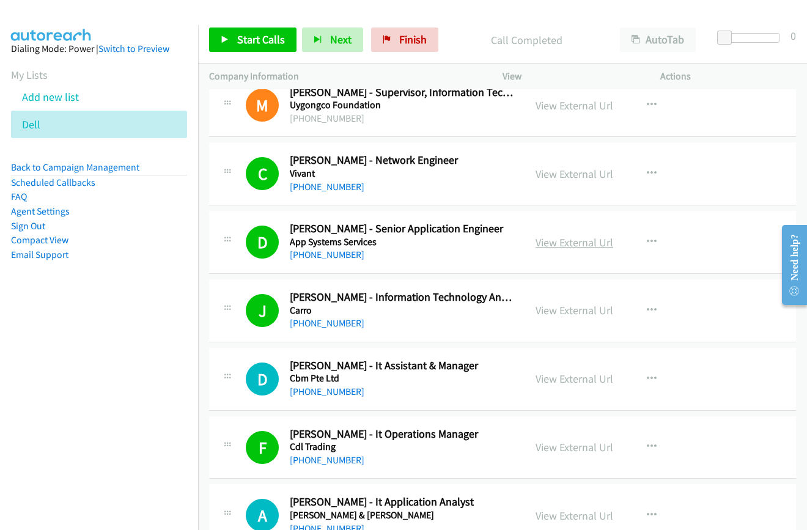
click at [569, 238] on link "View External Url" at bounding box center [574, 242] width 78 height 14
click at [561, 310] on link "View External Url" at bounding box center [574, 310] width 78 height 14
click at [563, 383] on link "View External Url" at bounding box center [574, 379] width 78 height 14
click at [232, 40] on link "Start Calls" at bounding box center [252, 39] width 87 height 24
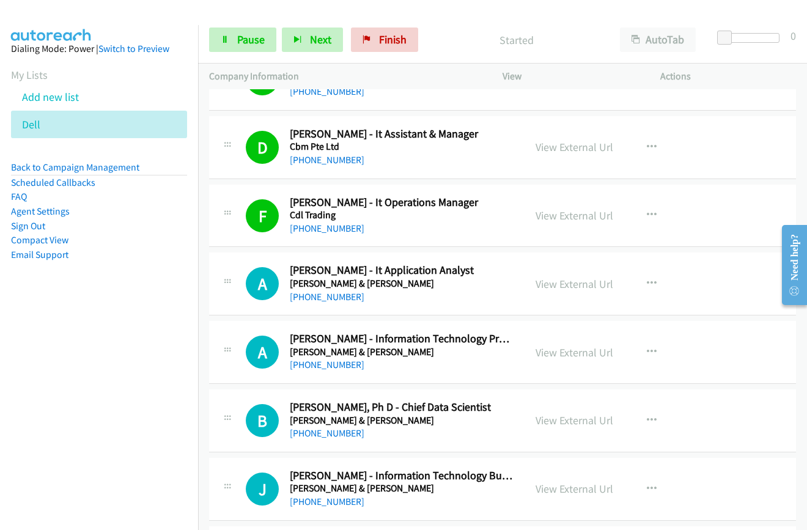
scroll to position [9410, 0]
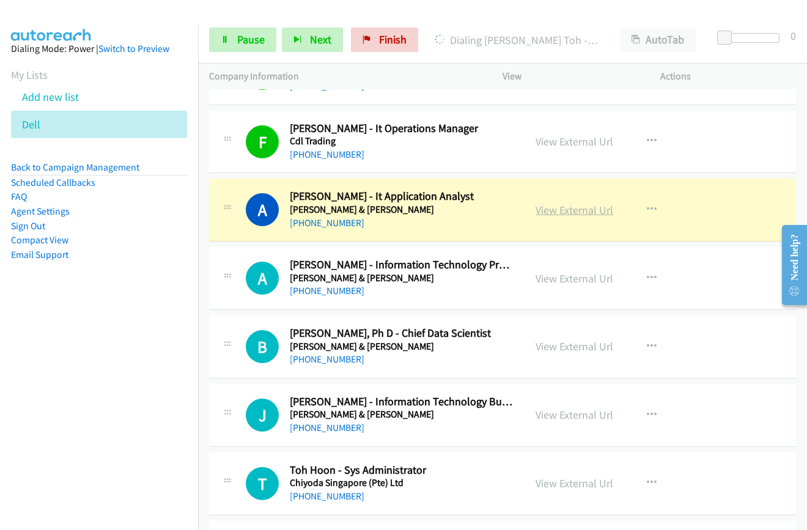
click at [562, 209] on link "View External Url" at bounding box center [574, 210] width 78 height 14
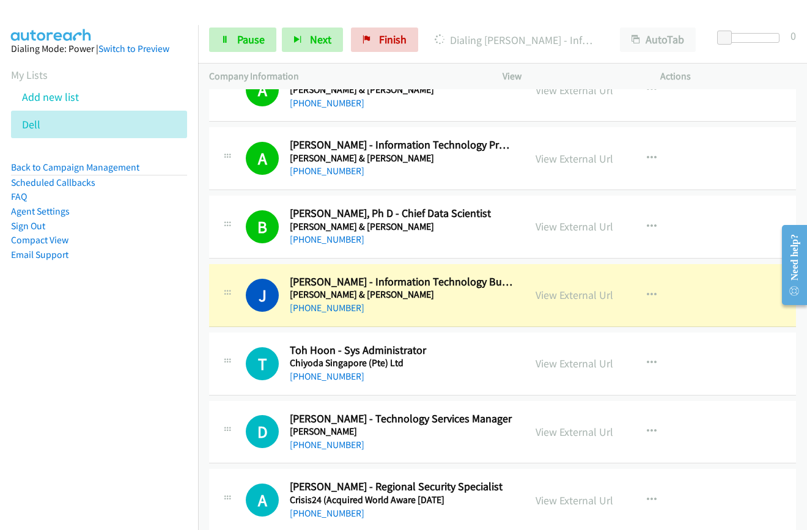
scroll to position [9533, 0]
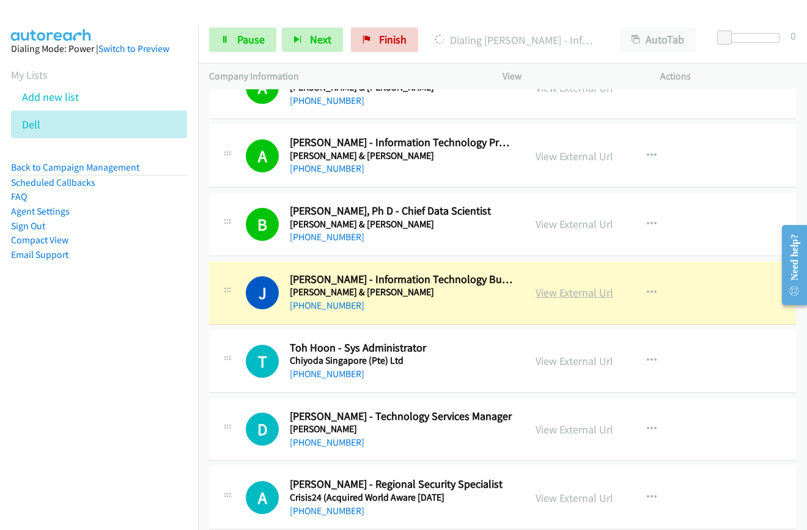
click at [560, 291] on link "View External Url" at bounding box center [574, 292] width 78 height 14
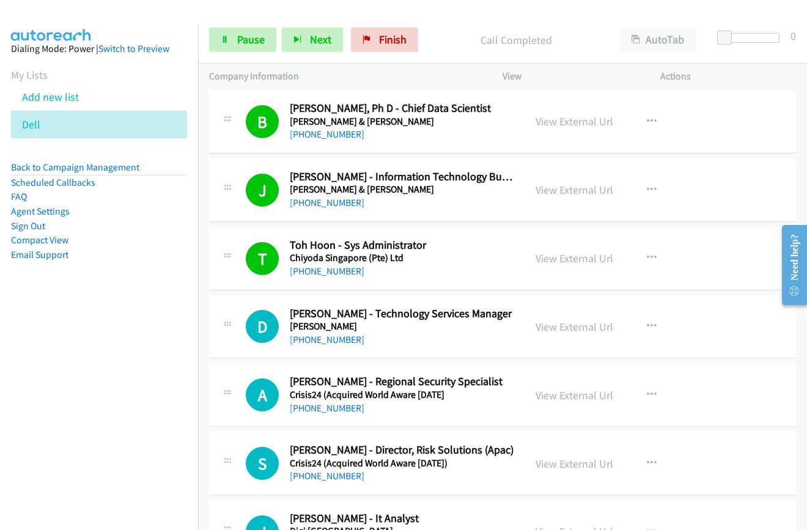
scroll to position [9655, 0]
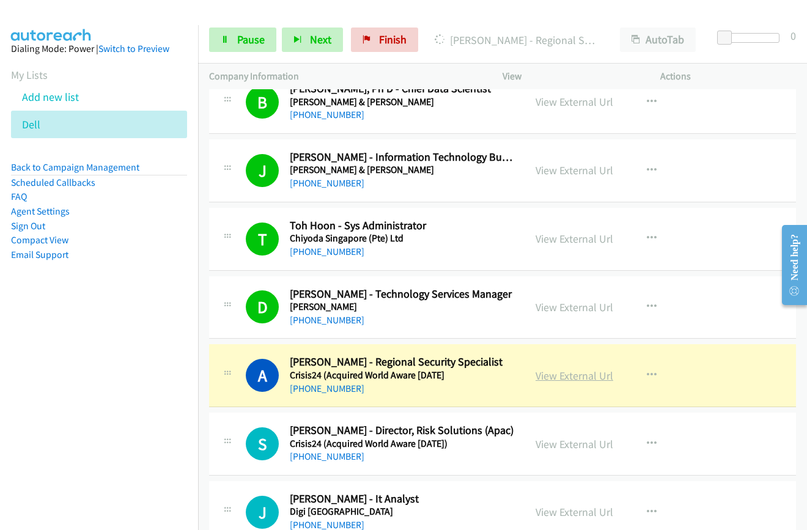
click at [566, 379] on link "View External Url" at bounding box center [574, 375] width 78 height 14
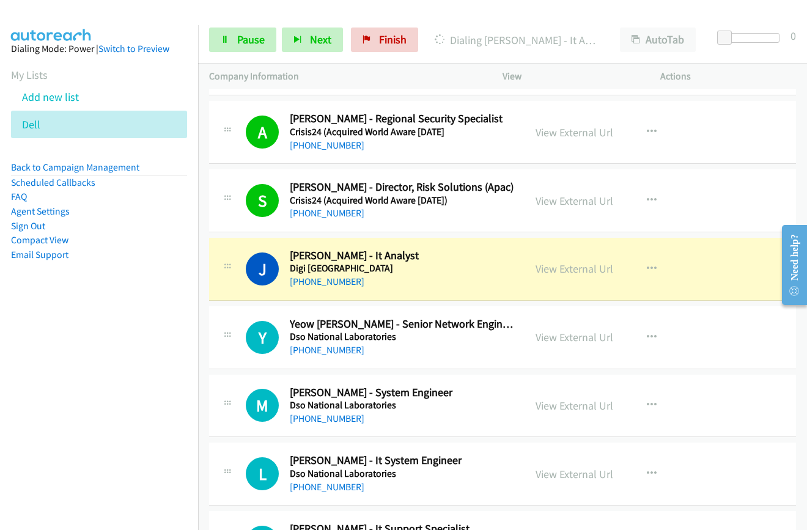
scroll to position [9899, 0]
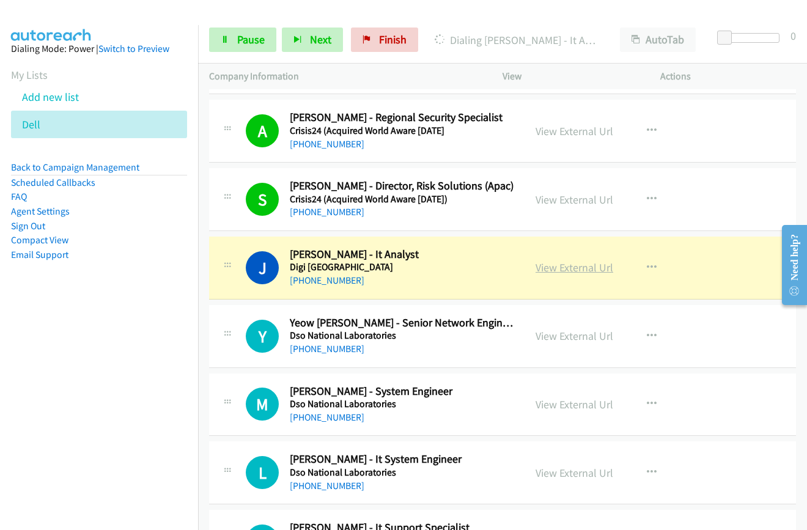
click at [550, 269] on link "View External Url" at bounding box center [574, 267] width 78 height 14
click at [565, 264] on link "View External Url" at bounding box center [574, 267] width 78 height 14
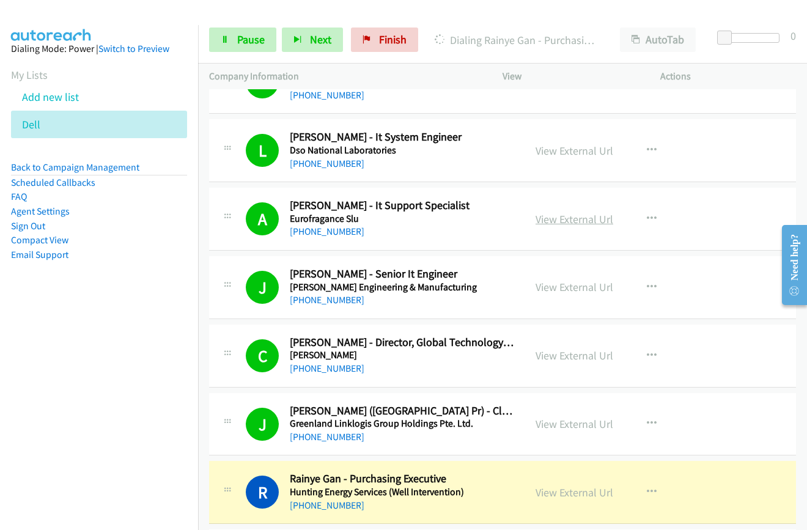
scroll to position [10327, 0]
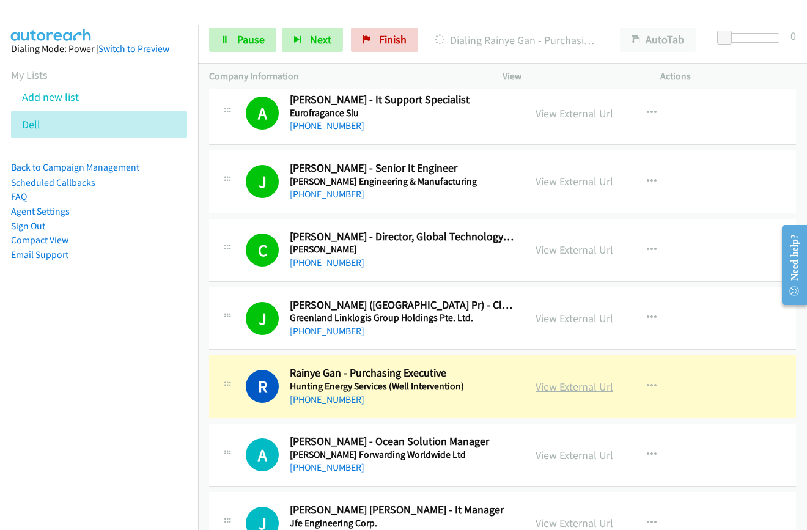
click at [560, 384] on link "View External Url" at bounding box center [574, 386] width 78 height 14
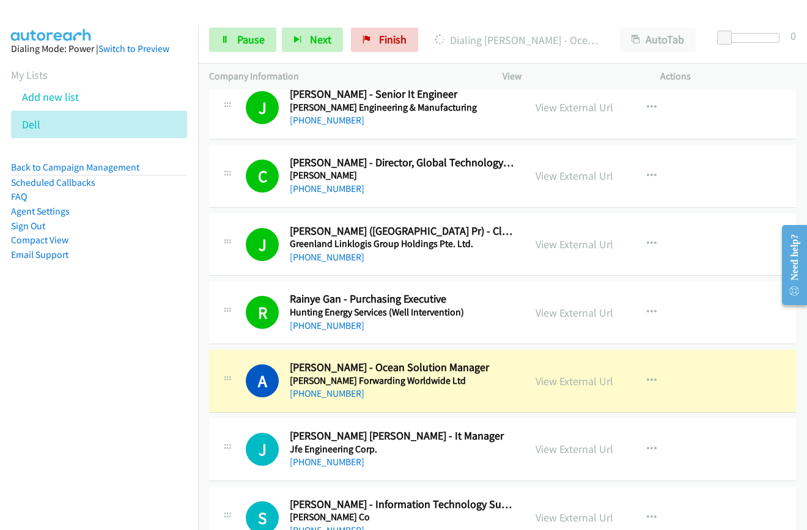
scroll to position [10510, 0]
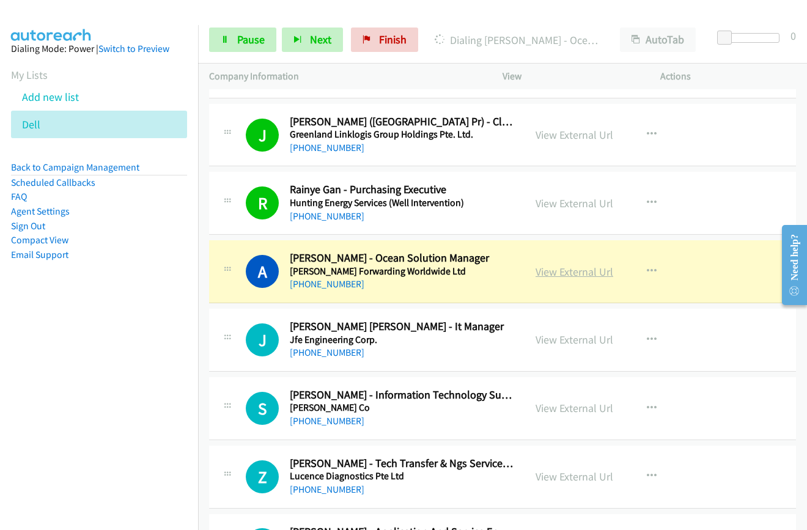
click at [570, 273] on link "View External Url" at bounding box center [574, 272] width 78 height 14
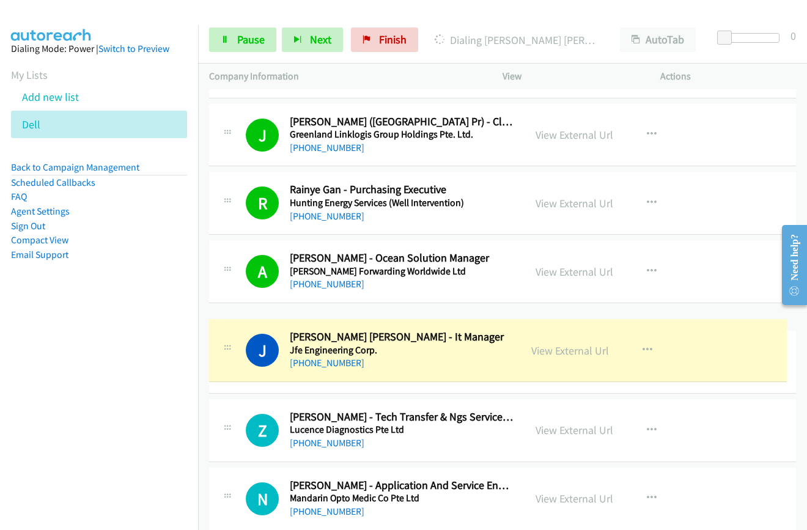
drag, startPoint x: 555, startPoint y: 346, endPoint x: 554, endPoint y: 356, distance: 10.4
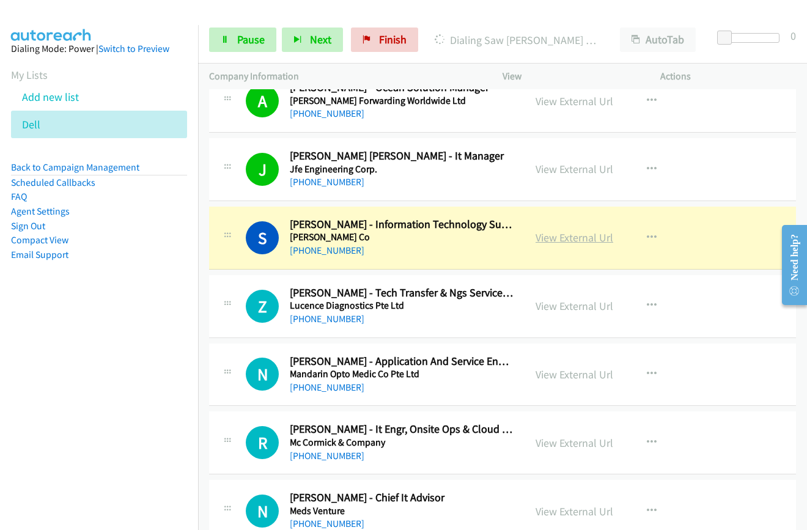
scroll to position [10694, 0]
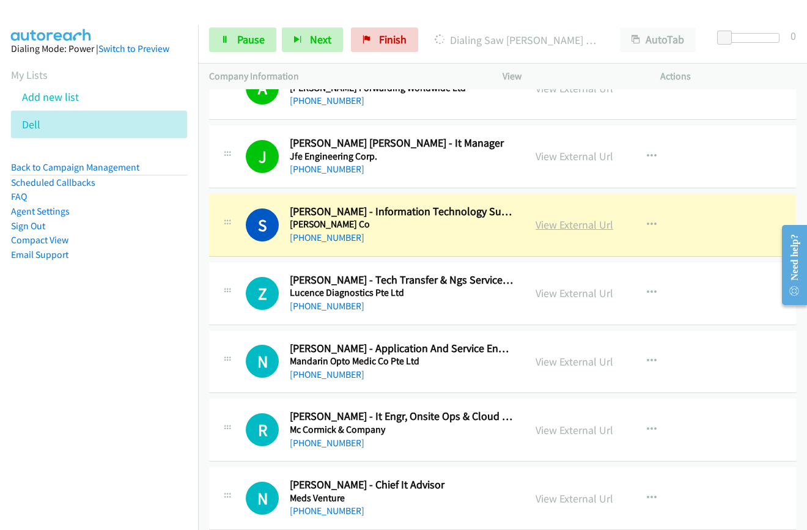
click at [566, 221] on link "View External Url" at bounding box center [574, 225] width 78 height 14
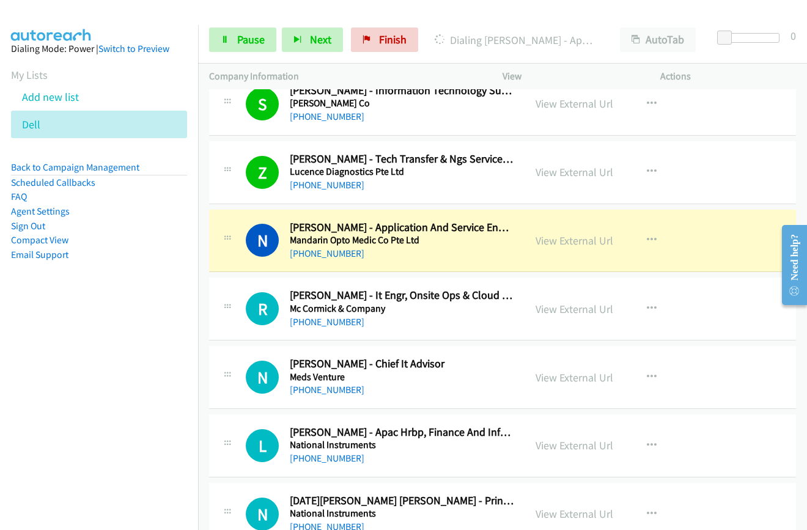
scroll to position [10816, 0]
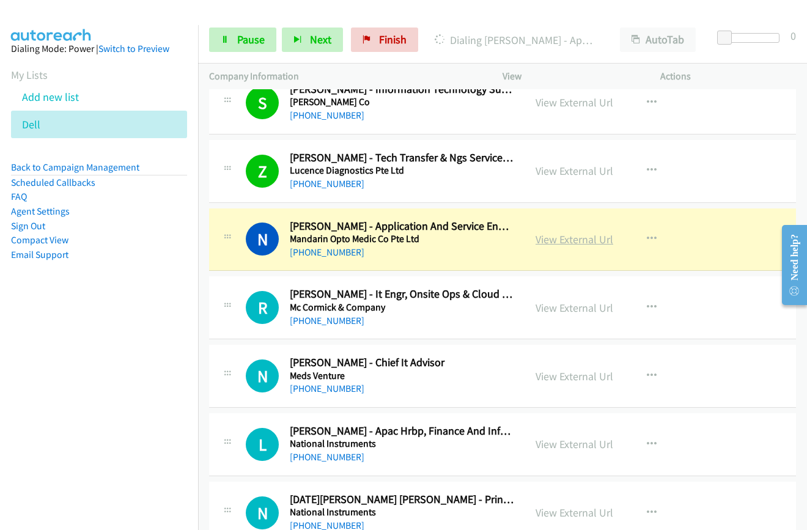
click at [565, 238] on link "View External Url" at bounding box center [574, 239] width 78 height 14
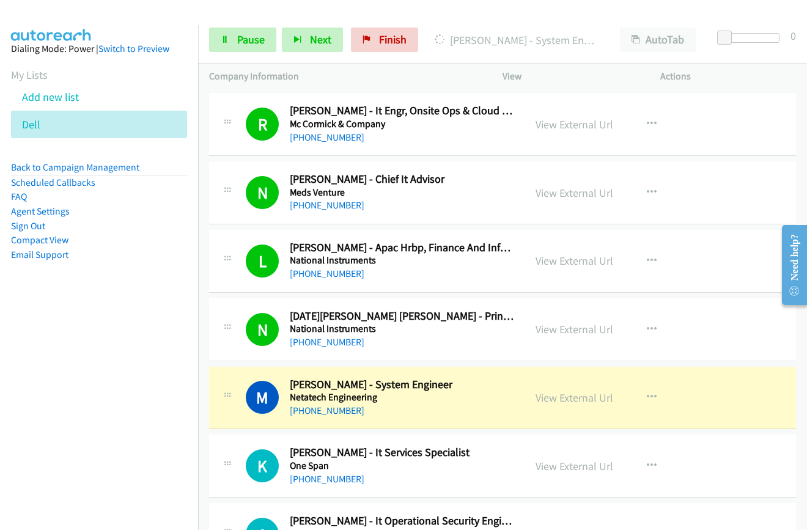
scroll to position [11121, 0]
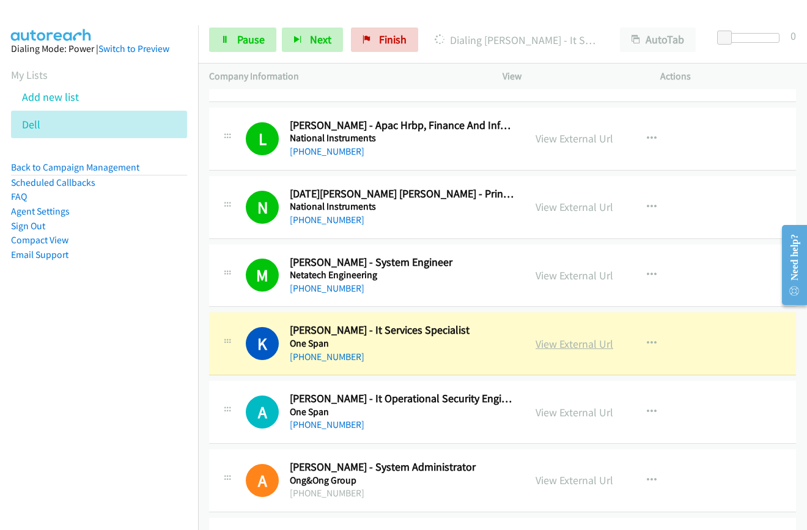
click at [572, 342] on link "View External Url" at bounding box center [574, 344] width 78 height 14
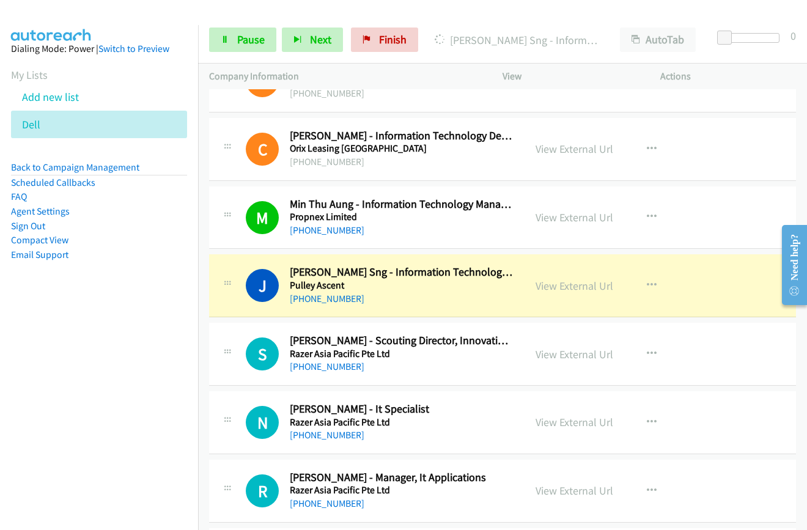
scroll to position [11549, 0]
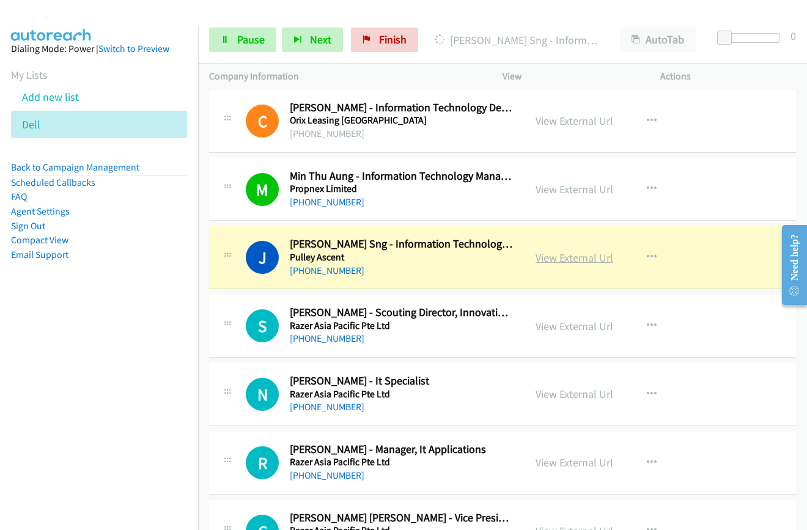
click at [559, 251] on link "View External Url" at bounding box center [574, 258] width 78 height 14
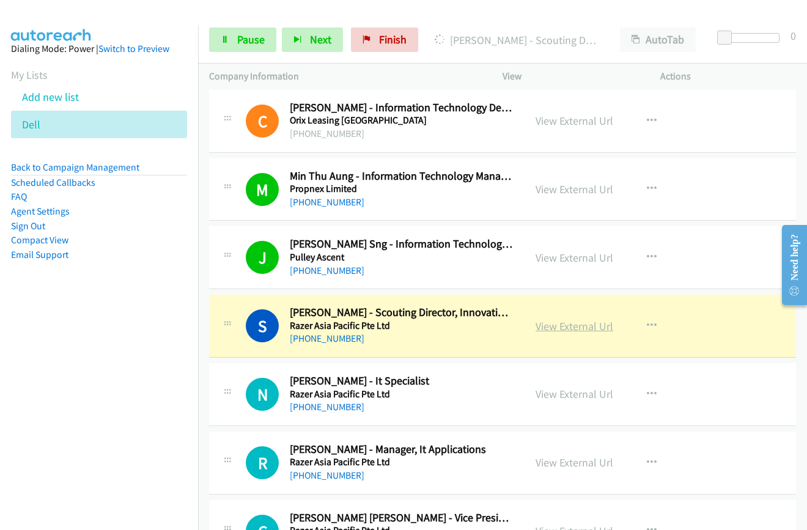
click at [582, 328] on link "View External Url" at bounding box center [574, 326] width 78 height 14
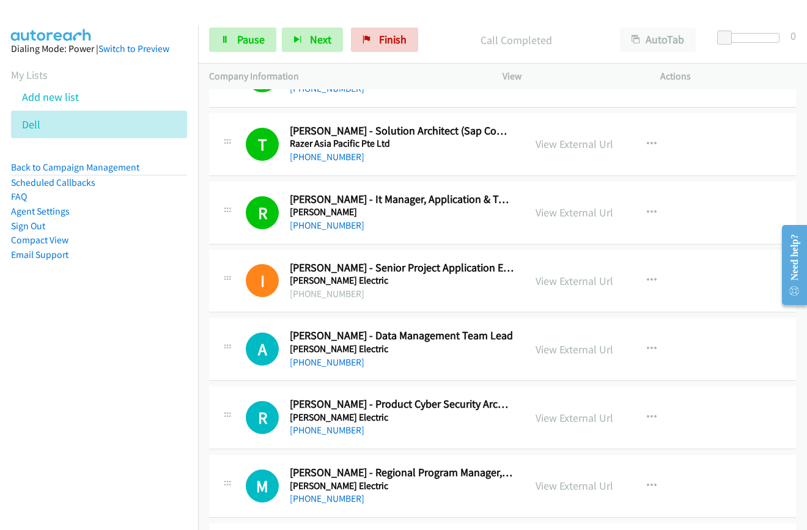
scroll to position [12221, 0]
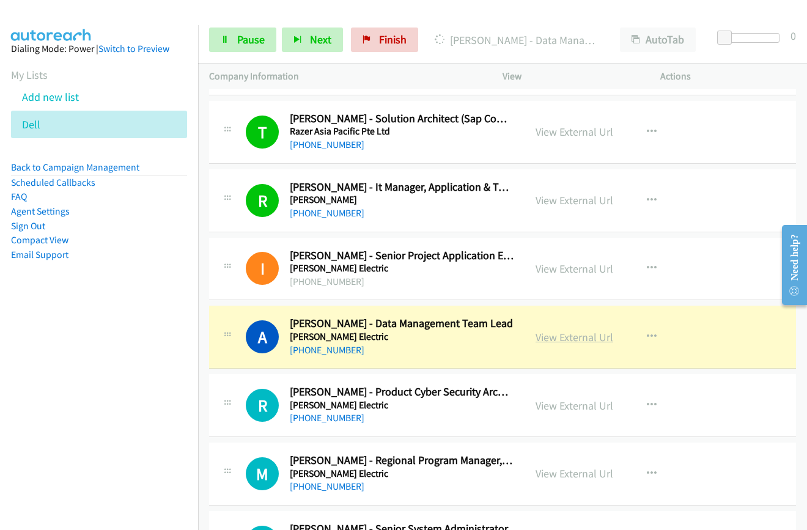
click at [568, 341] on link "View External Url" at bounding box center [574, 337] width 78 height 14
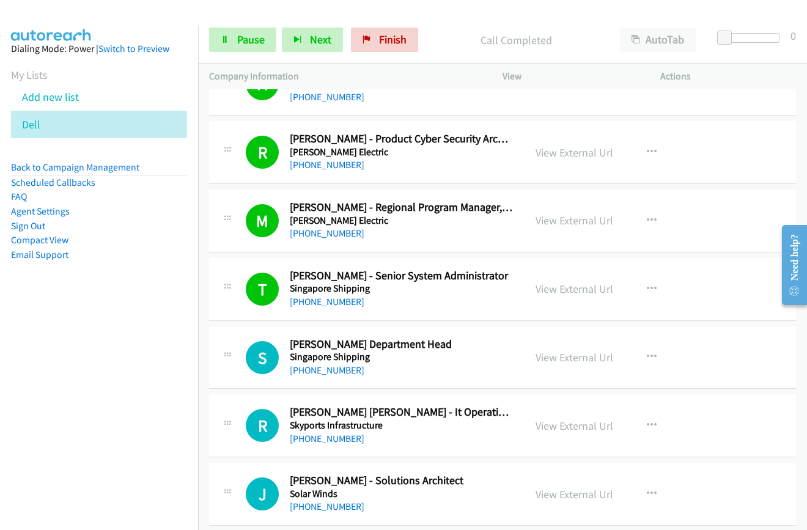
scroll to position [12649, 0]
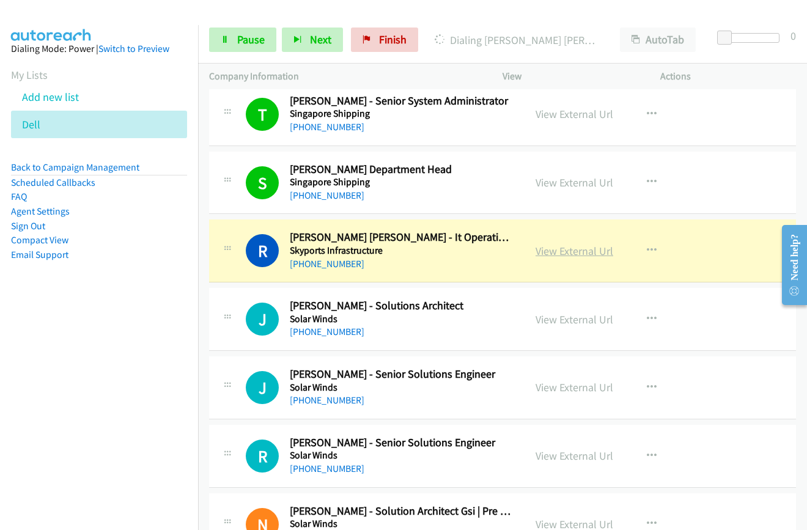
click at [584, 247] on link "View External Url" at bounding box center [574, 251] width 78 height 14
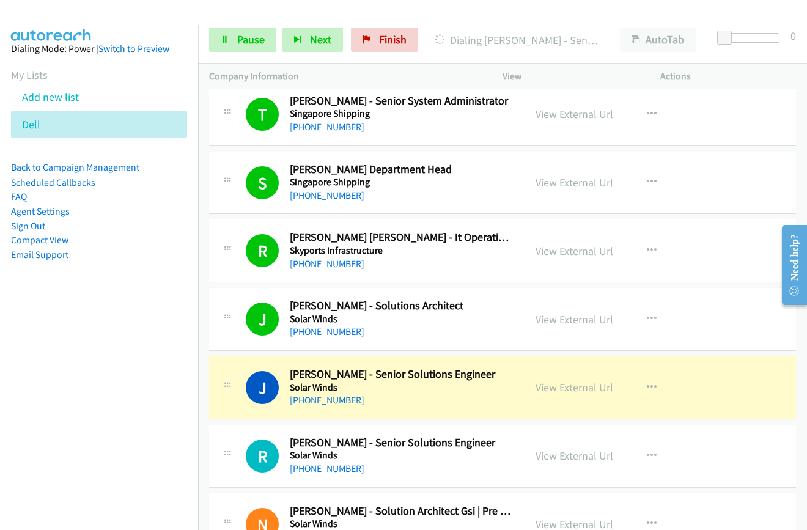
click at [568, 387] on link "View External Url" at bounding box center [574, 387] width 78 height 14
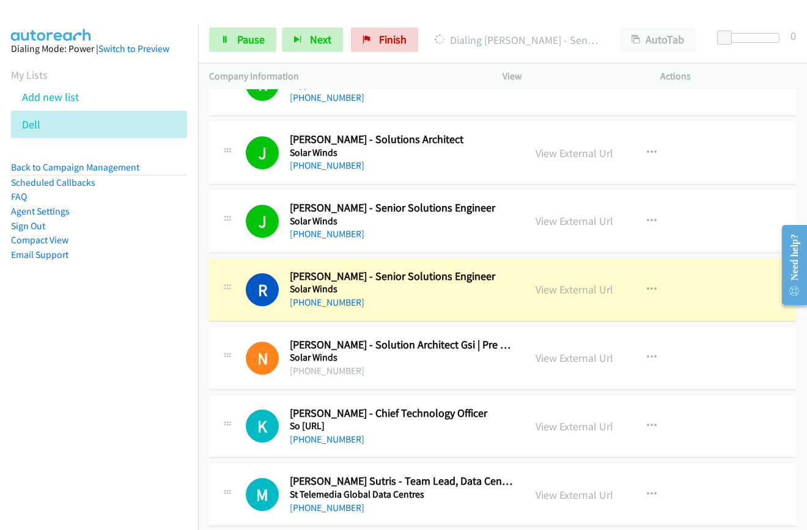
scroll to position [12832, 0]
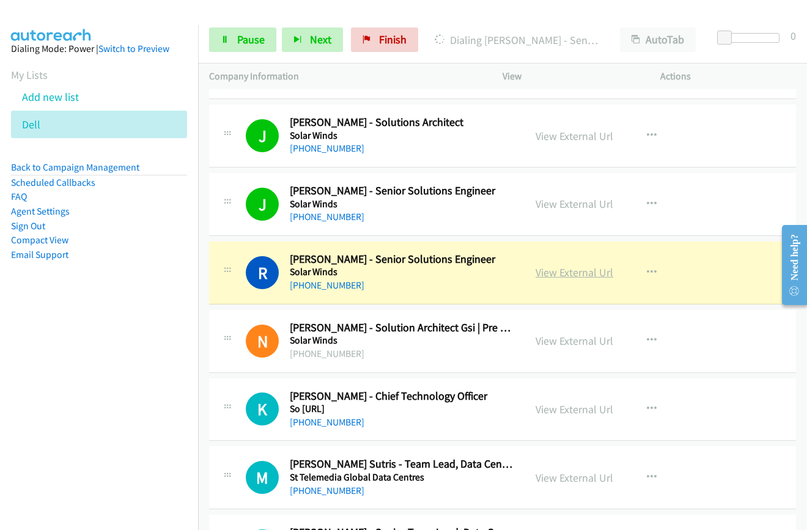
click at [555, 272] on link "View External Url" at bounding box center [574, 272] width 78 height 14
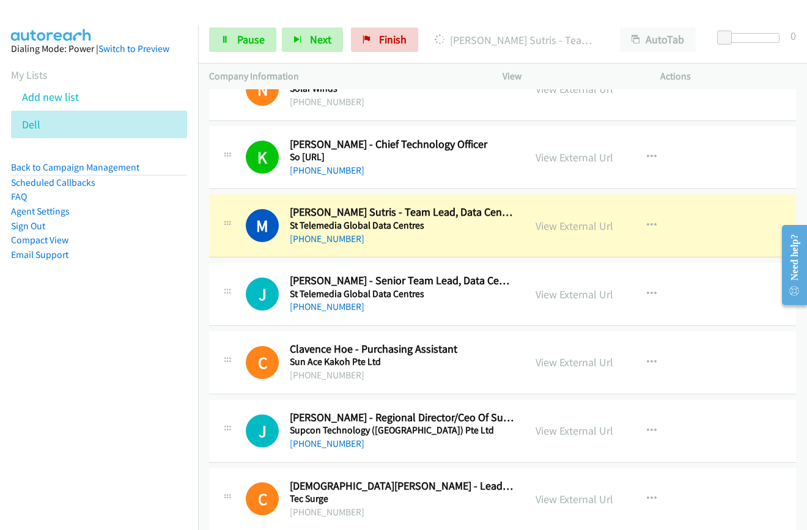
scroll to position [13016, 0]
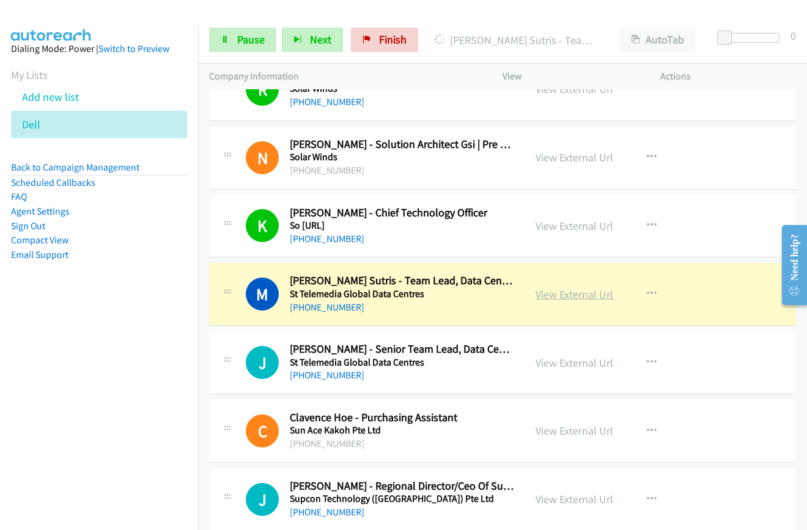
click at [581, 296] on link "View External Url" at bounding box center [574, 294] width 78 height 14
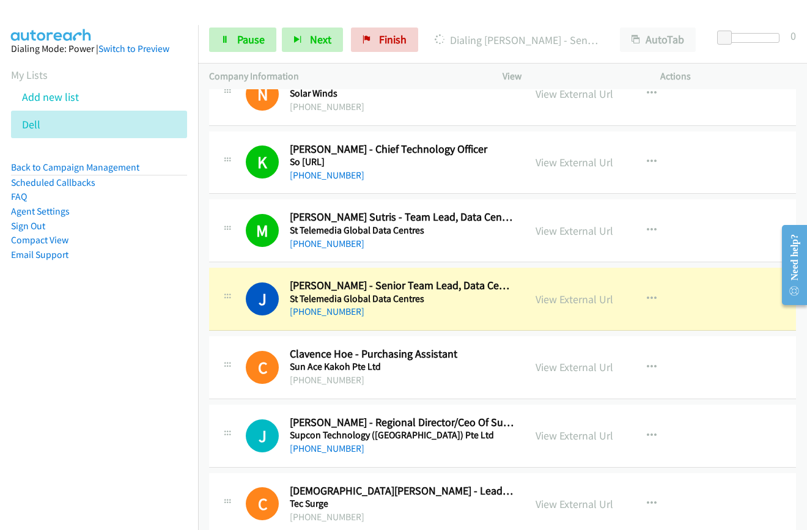
scroll to position [13138, 0]
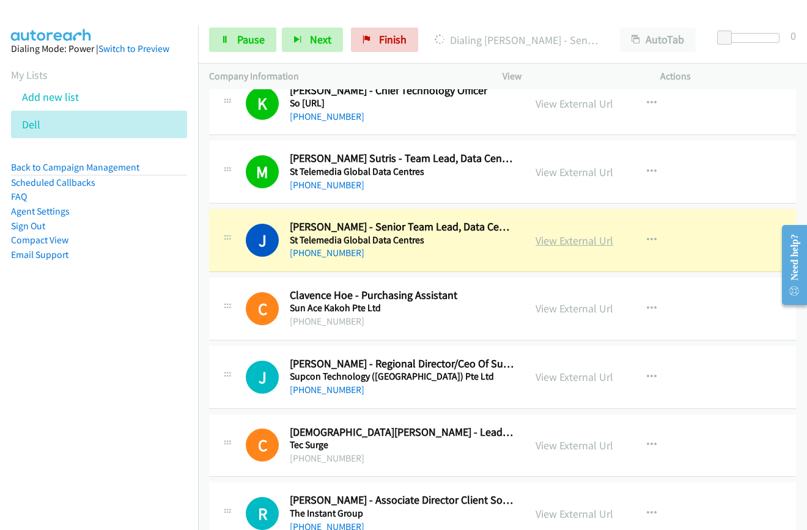
click at [565, 240] on link "View External Url" at bounding box center [574, 240] width 78 height 14
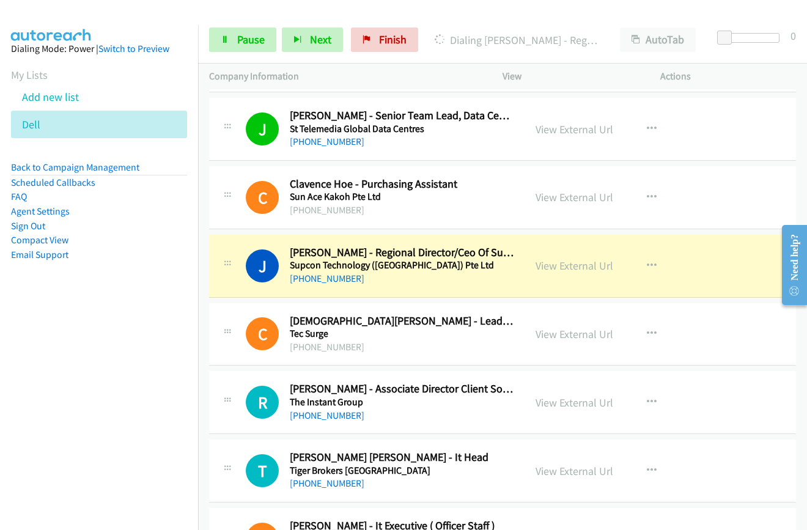
scroll to position [13260, 0]
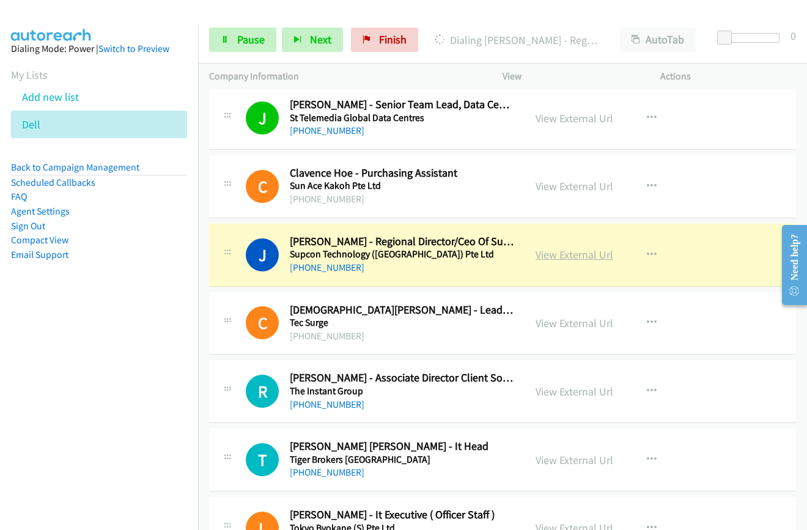
click at [570, 255] on link "View External Url" at bounding box center [574, 254] width 78 height 14
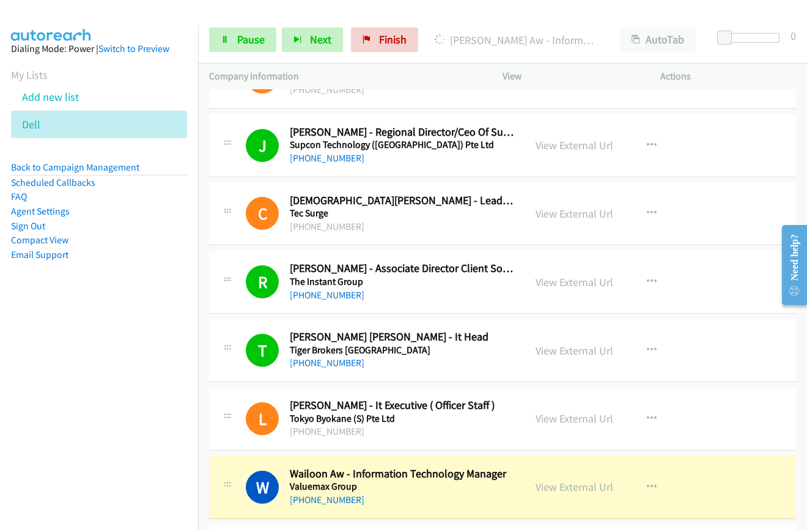
scroll to position [13443, 0]
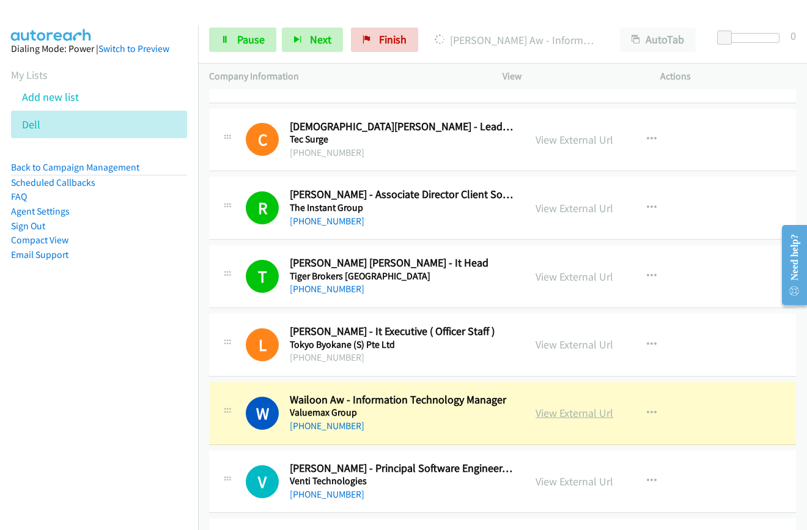
click at [570, 411] on link "View External Url" at bounding box center [574, 413] width 78 height 14
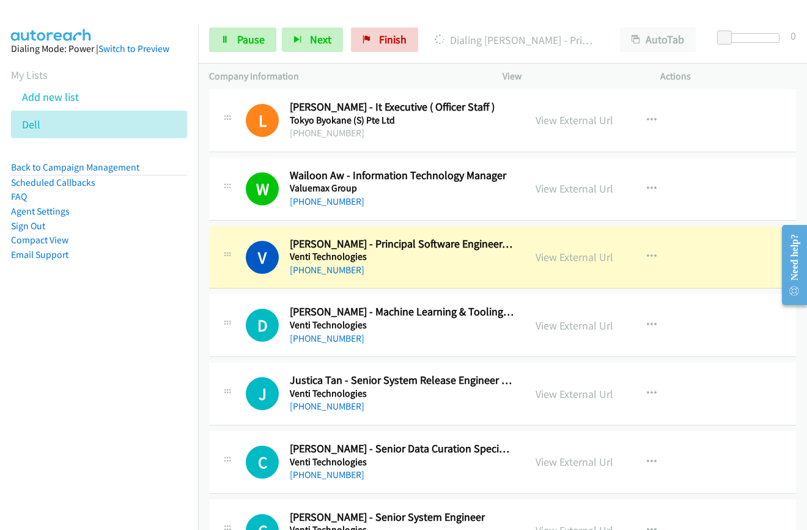
scroll to position [13749, 0]
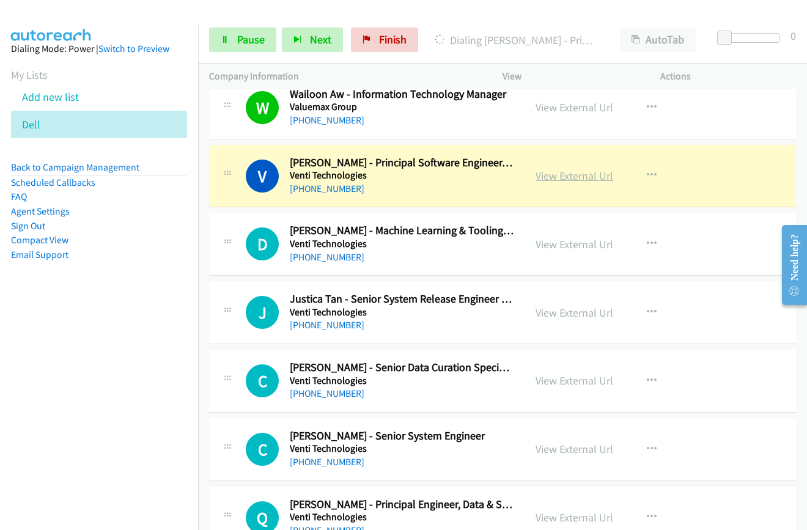
click at [571, 178] on link "View External Url" at bounding box center [574, 176] width 78 height 14
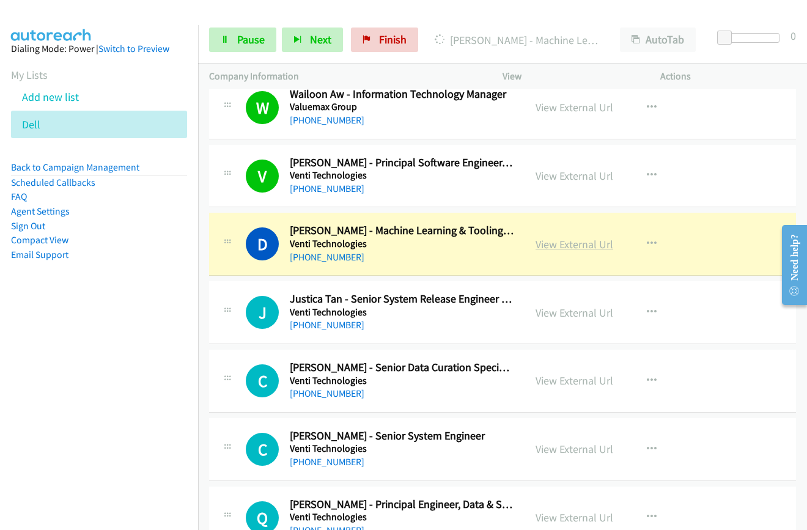
click at [552, 242] on link "View External Url" at bounding box center [574, 244] width 78 height 14
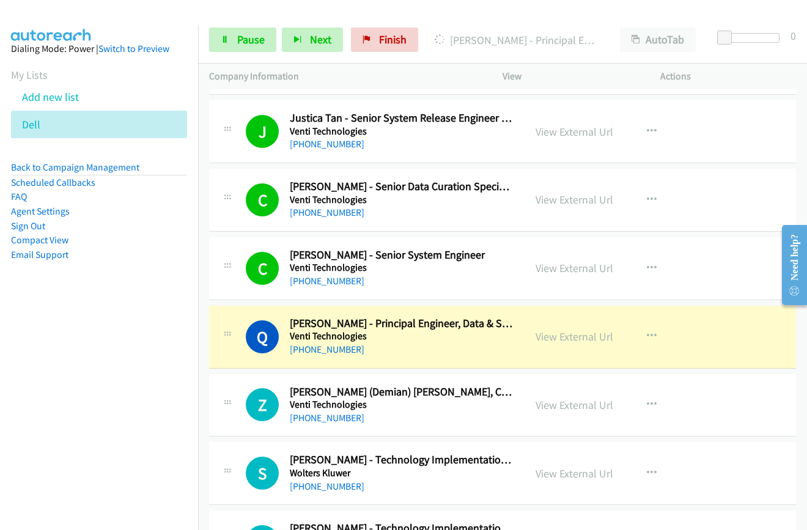
scroll to position [13991, 0]
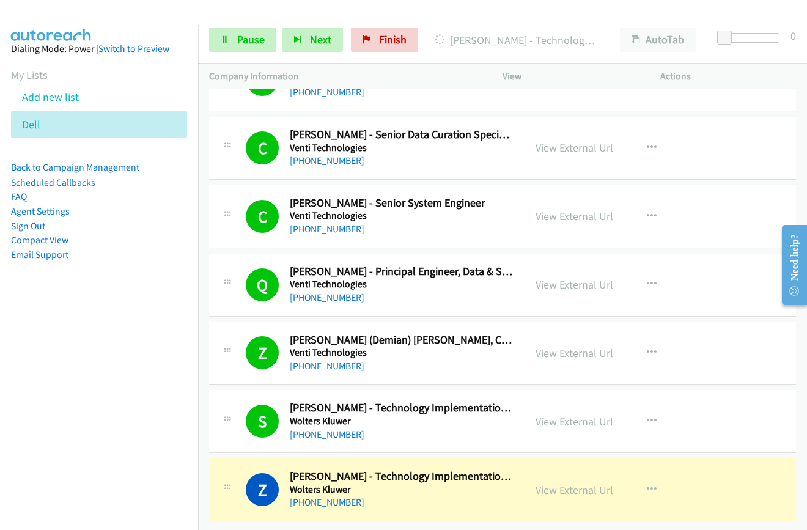
click at [537, 483] on link "View External Url" at bounding box center [574, 490] width 78 height 14
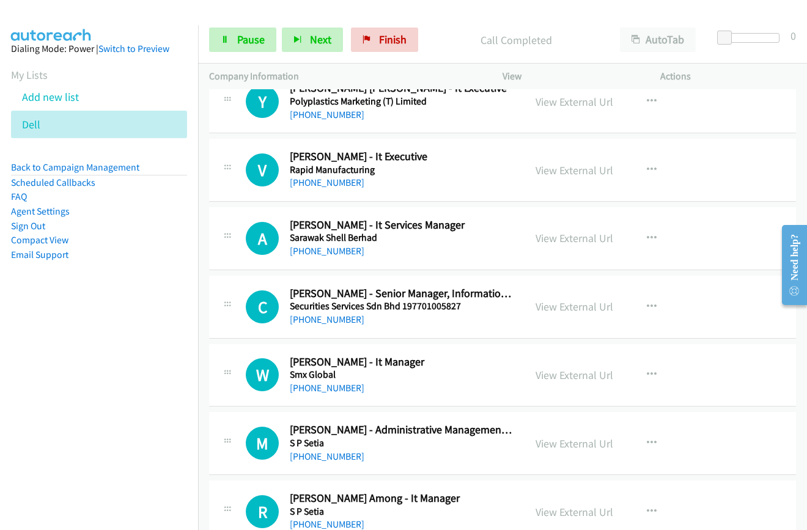
scroll to position [0, 0]
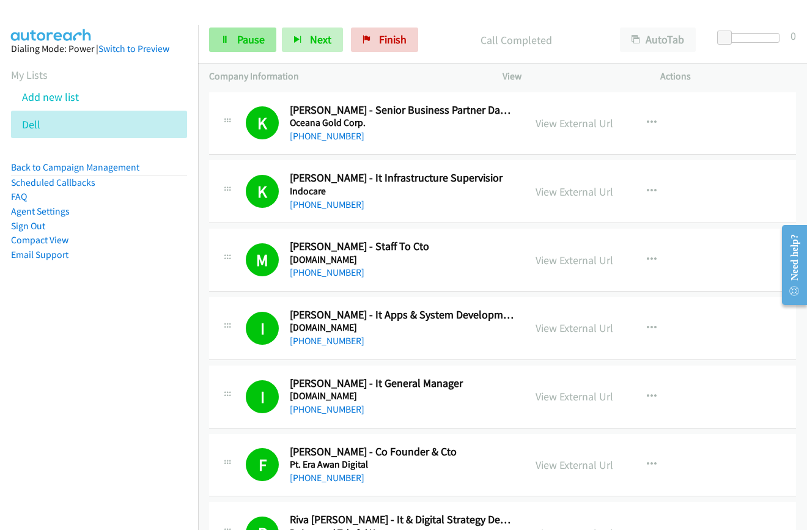
click at [210, 35] on div "Start Calls Pause Next Finish Call Completed AutoTab AutoTab 0" at bounding box center [502, 39] width 609 height 47
click at [231, 38] on link "Pause" at bounding box center [242, 39] width 67 height 24
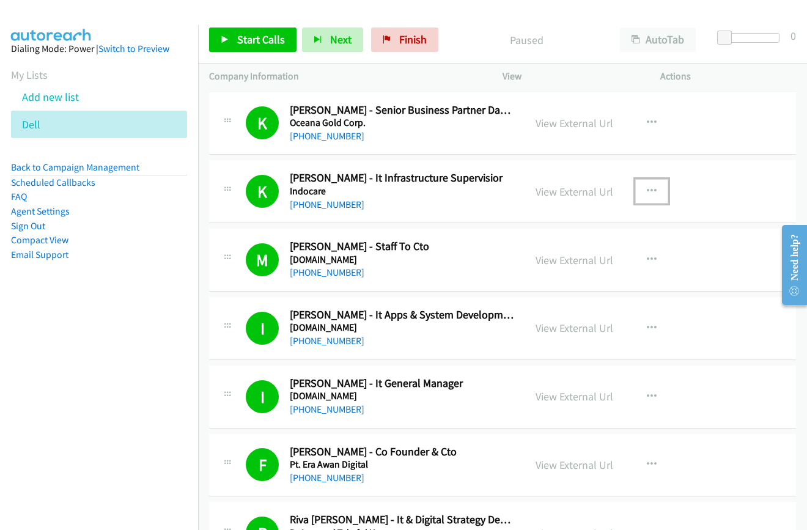
click at [647, 193] on icon "button" at bounding box center [652, 191] width 10 height 10
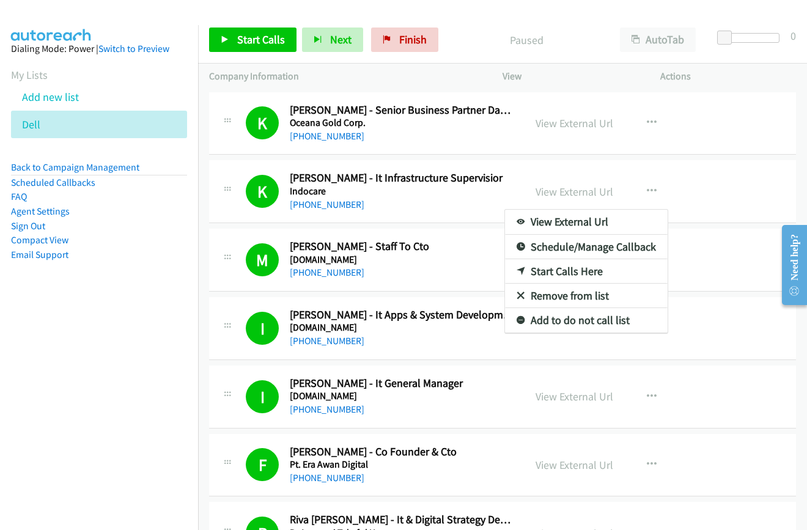
click at [84, 334] on nav "Dialing Mode: Power | Switch to Preview My Lists Add new list Dell Back to Camp…" at bounding box center [99, 290] width 199 height 530
click at [37, 346] on nav "Dialing Mode: Power | Switch to Preview My Lists Add new list Dell Back to Camp…" at bounding box center [99, 290] width 199 height 530
click at [703, 337] on div at bounding box center [403, 265] width 807 height 530
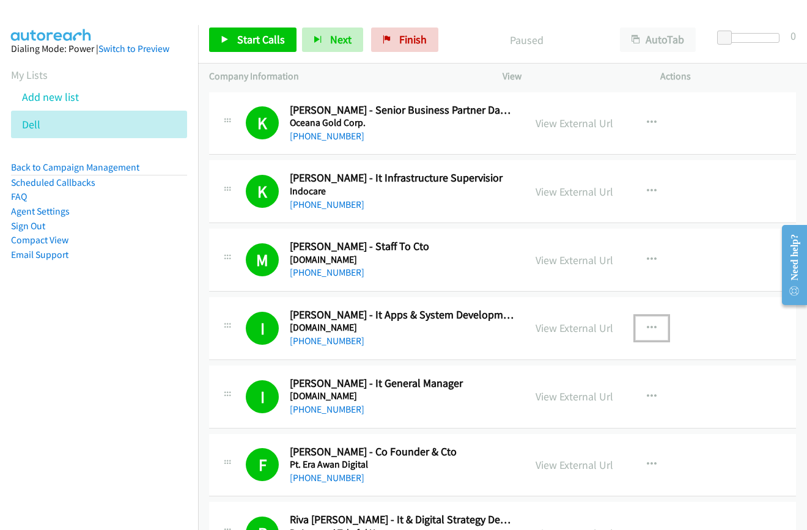
click at [647, 331] on icon "button" at bounding box center [652, 328] width 10 height 10
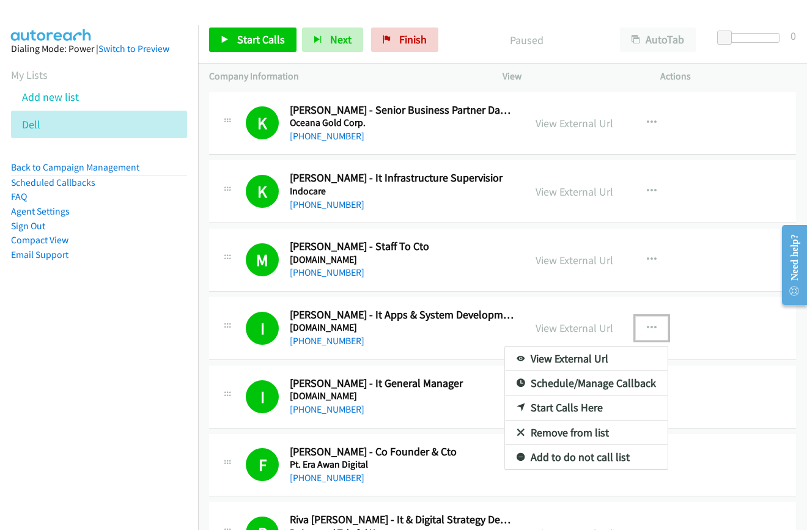
click at [587, 405] on link "Start Calls Here" at bounding box center [586, 407] width 163 height 24
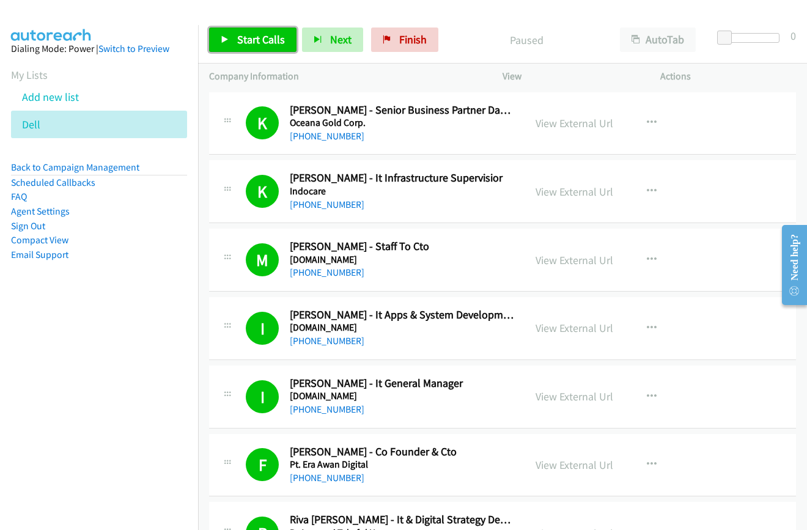
click at [244, 31] on link "Start Calls" at bounding box center [252, 39] width 87 height 24
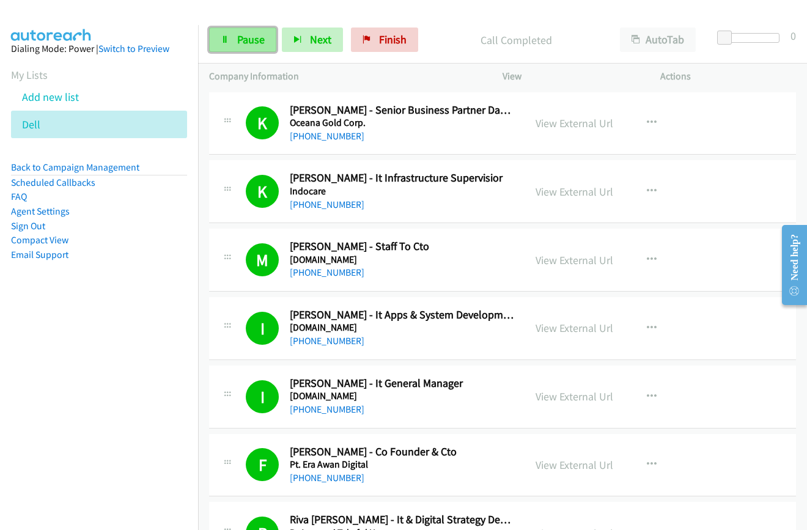
click at [253, 42] on span "Pause" at bounding box center [250, 39] width 27 height 14
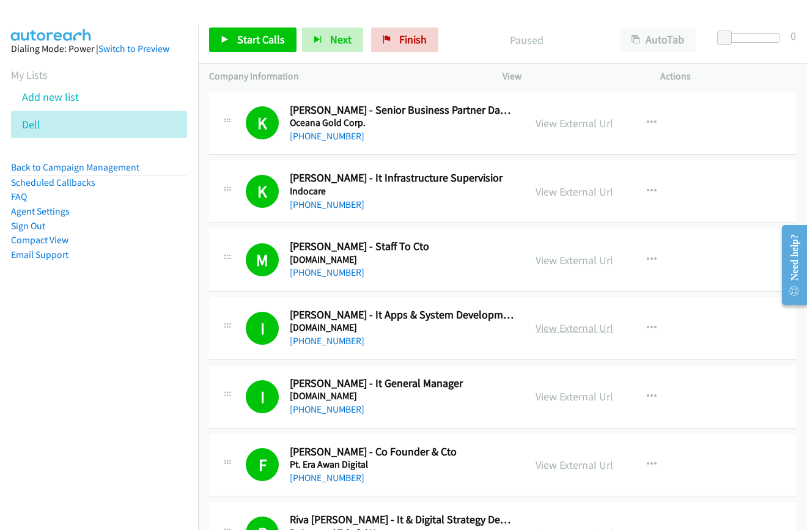
click at [585, 328] on link "View External Url" at bounding box center [574, 328] width 78 height 14
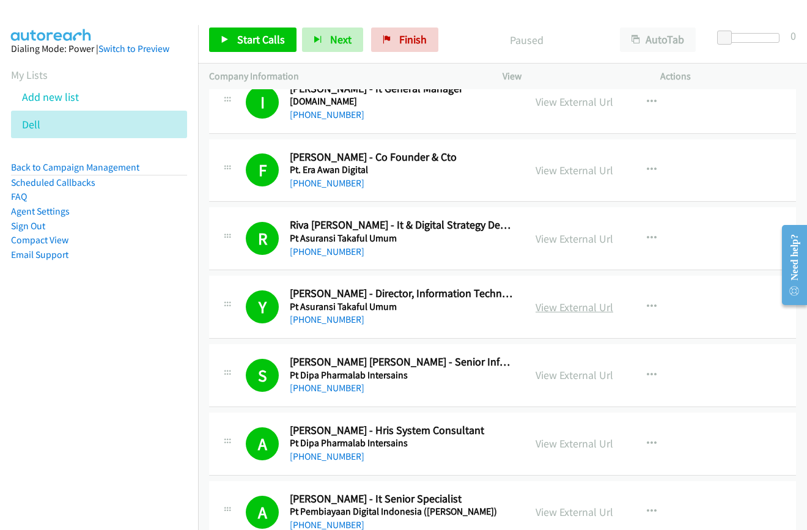
scroll to position [367, 0]
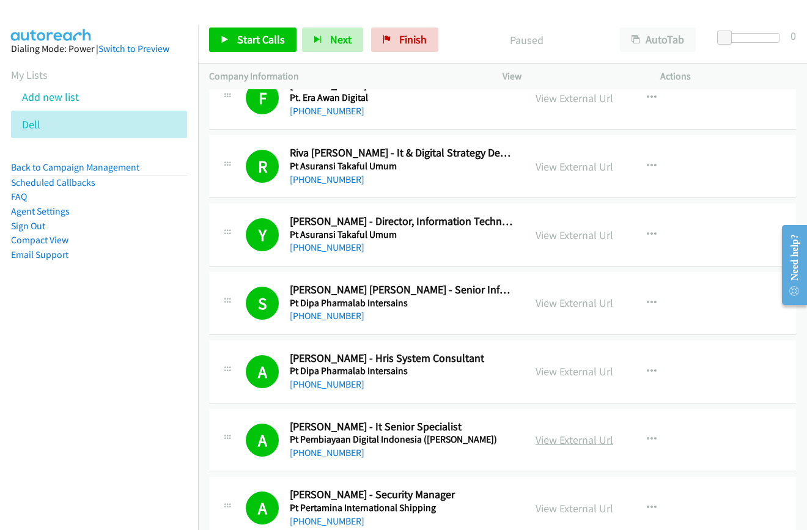
click at [577, 442] on link "View External Url" at bounding box center [574, 440] width 78 height 14
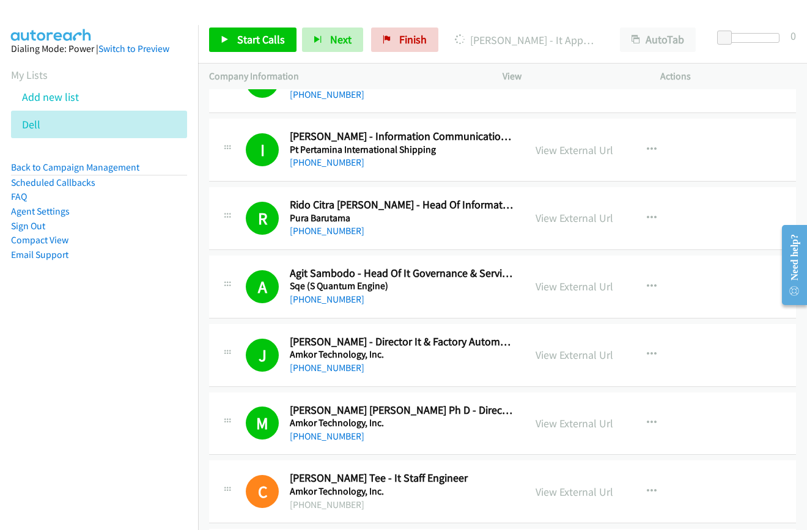
scroll to position [794, 0]
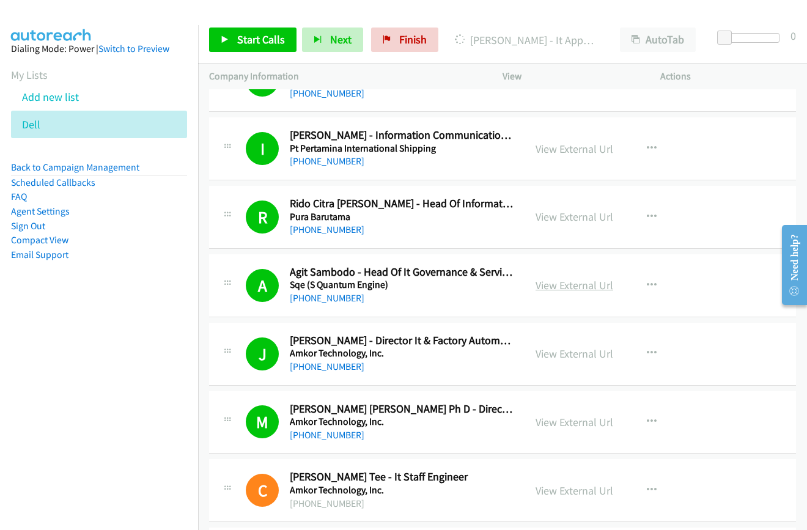
click at [558, 283] on link "View External Url" at bounding box center [574, 285] width 78 height 14
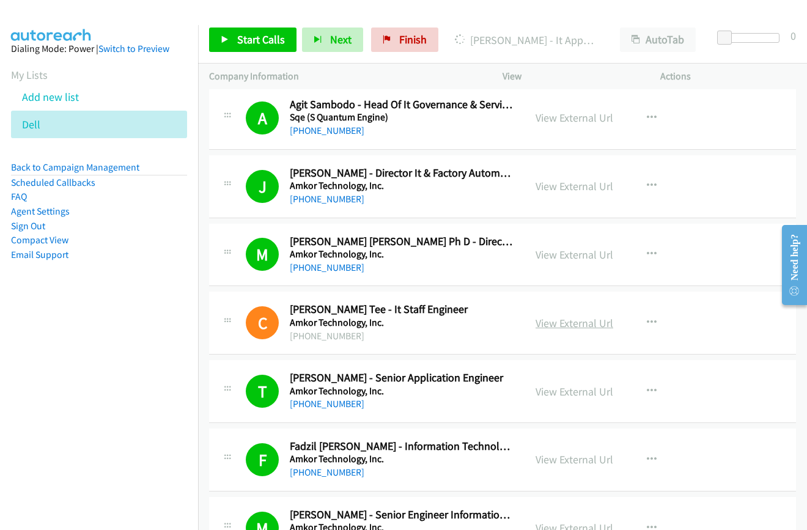
scroll to position [978, 0]
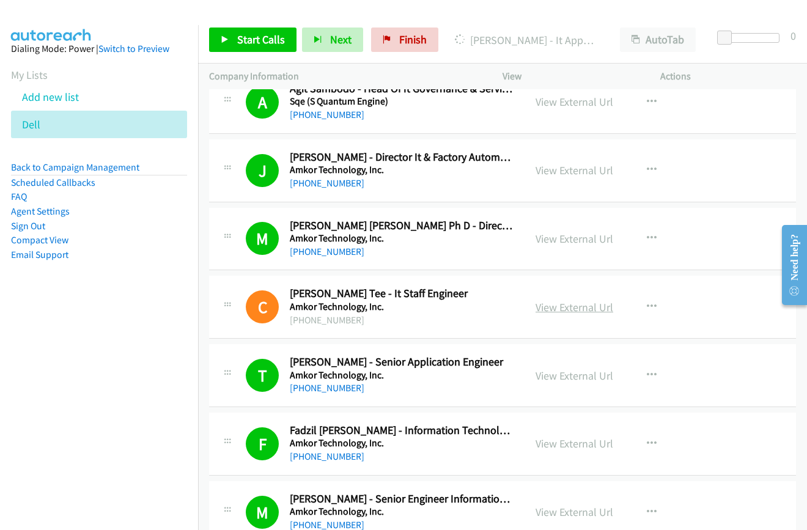
click at [579, 304] on link "View External Url" at bounding box center [574, 307] width 78 height 14
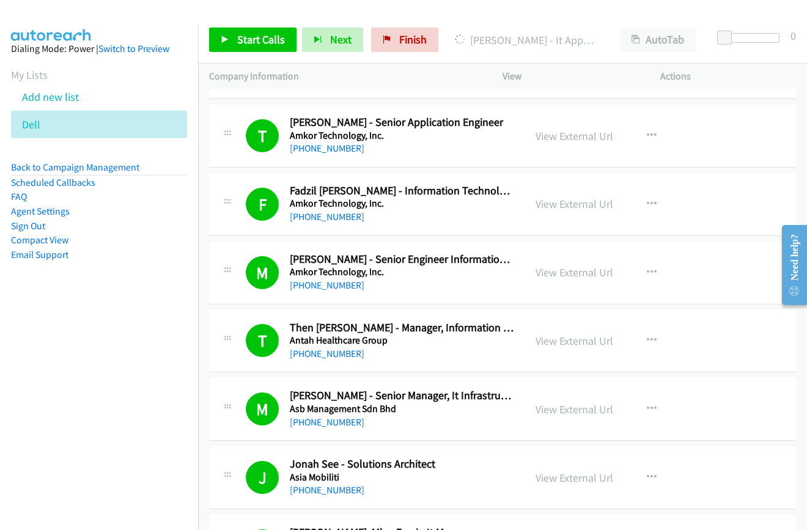
scroll to position [1222, 0]
